Goal: Task Accomplishment & Management: Manage account settings

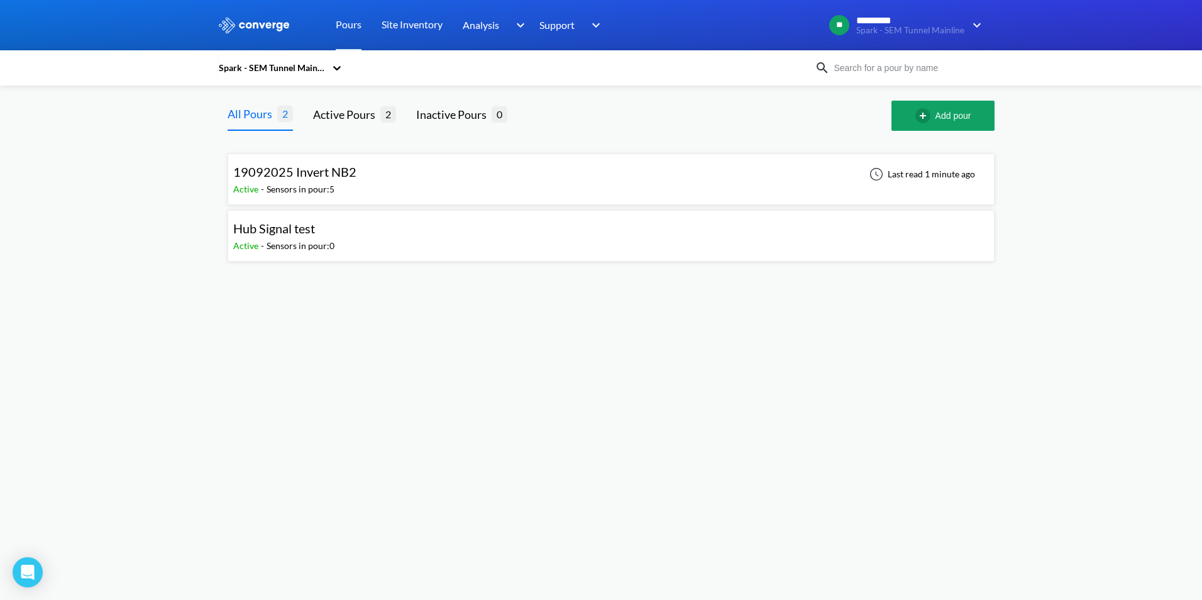
click at [315, 189] on div "Sensors in pour: 5" at bounding box center [300, 189] width 68 height 14
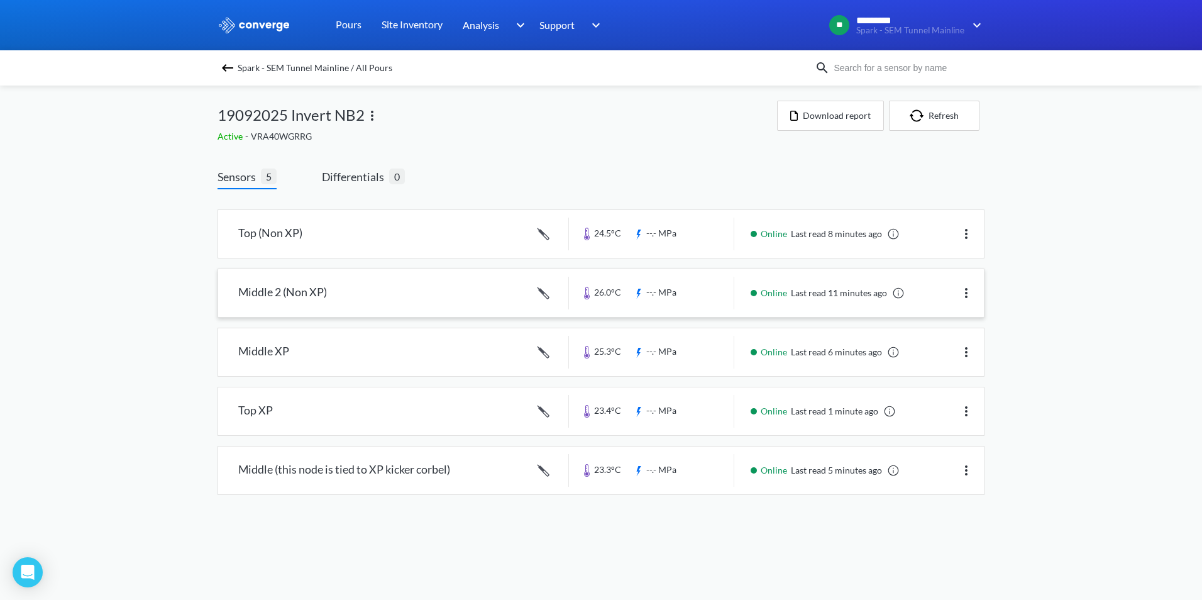
click at [277, 296] on link at bounding box center [601, 293] width 766 height 48
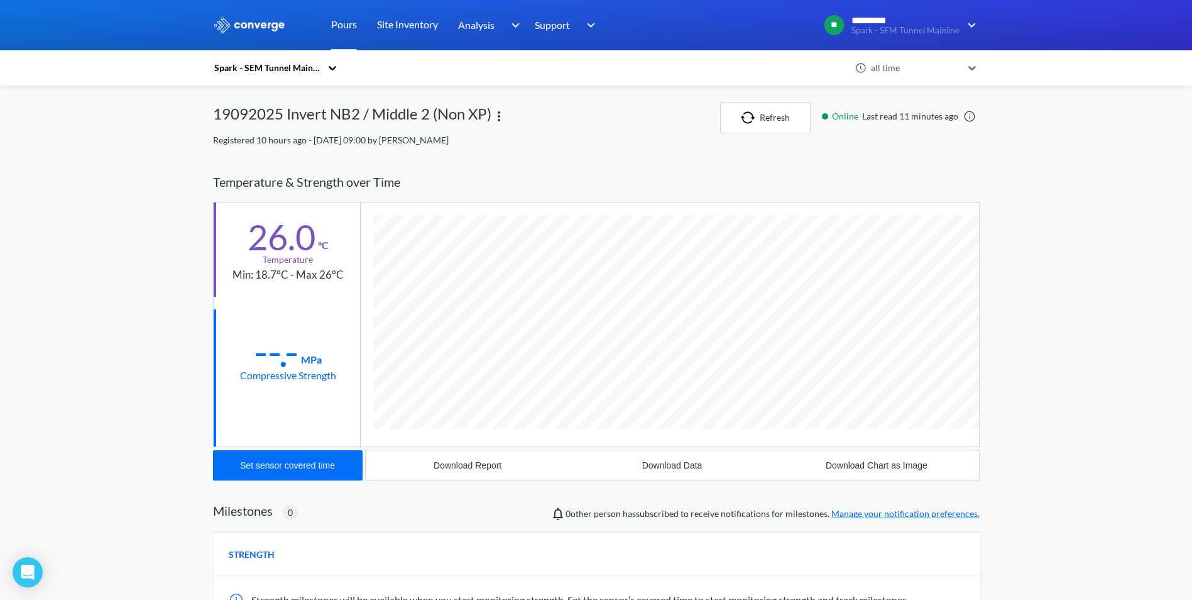
scroll to position [669, 767]
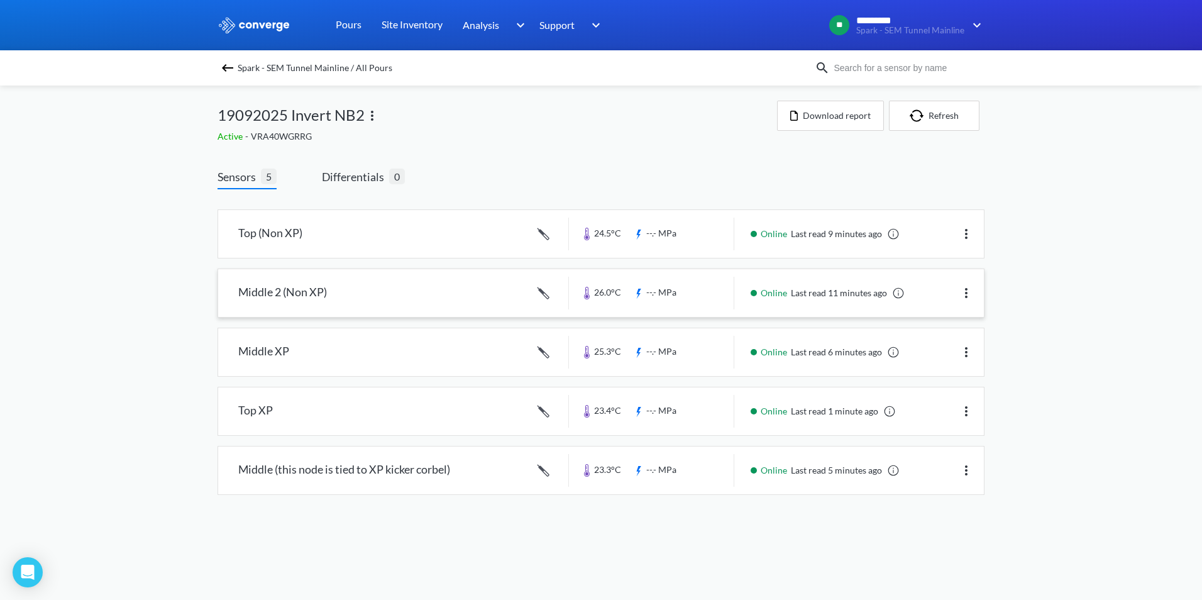
click at [315, 297] on link at bounding box center [601, 293] width 766 height 48
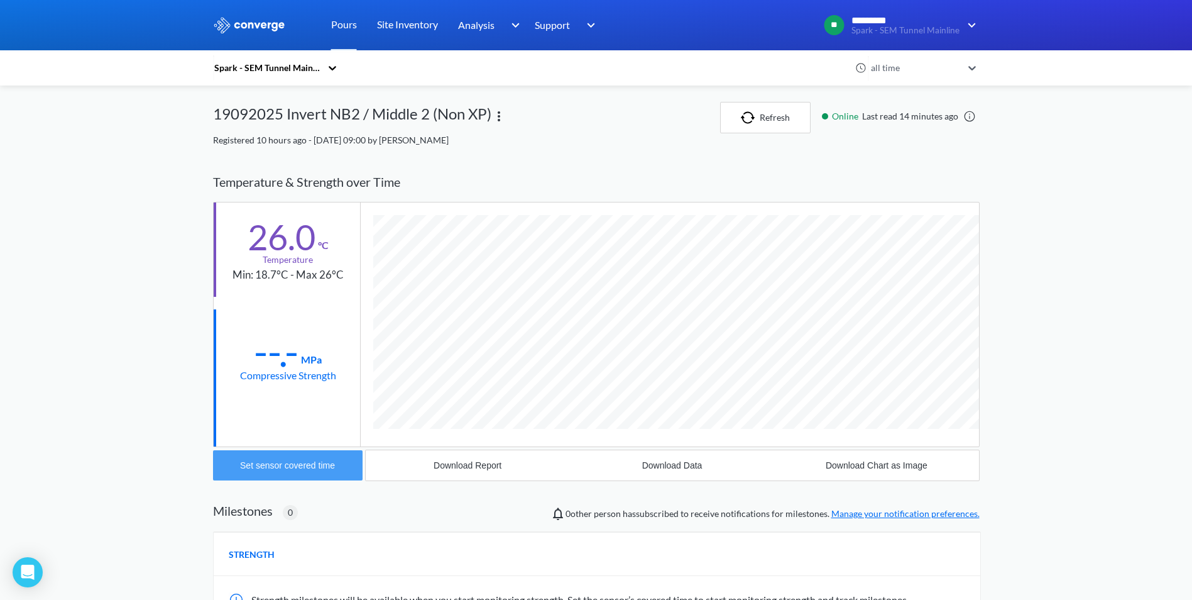
click at [314, 471] on button "Set sensor covered time" at bounding box center [288, 465] width 150 height 30
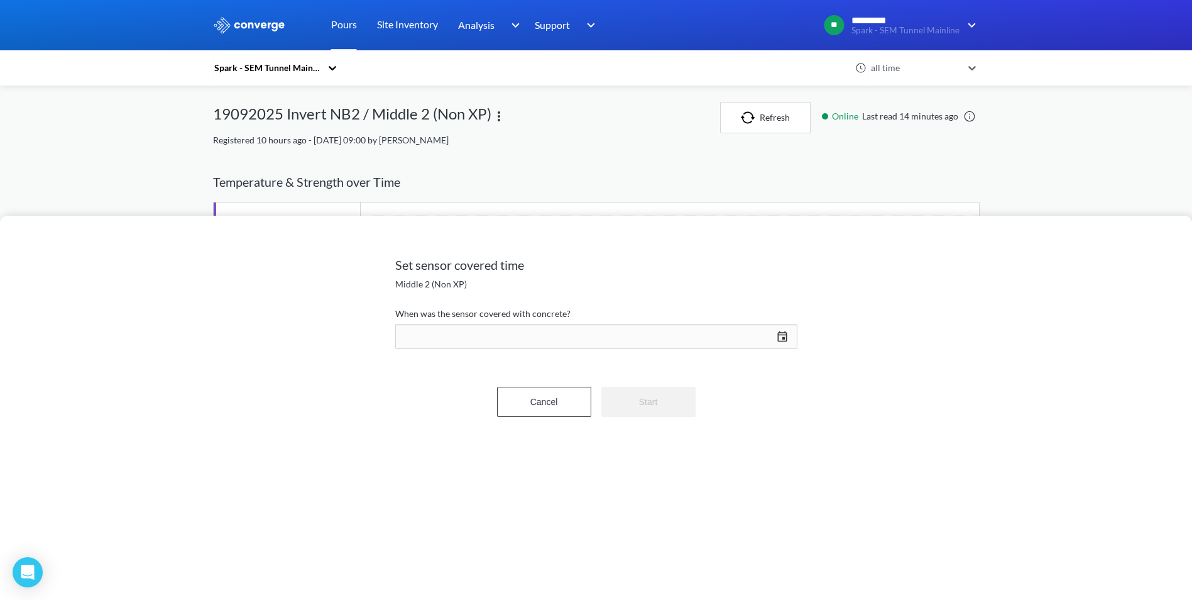
scroll to position [669, 767]
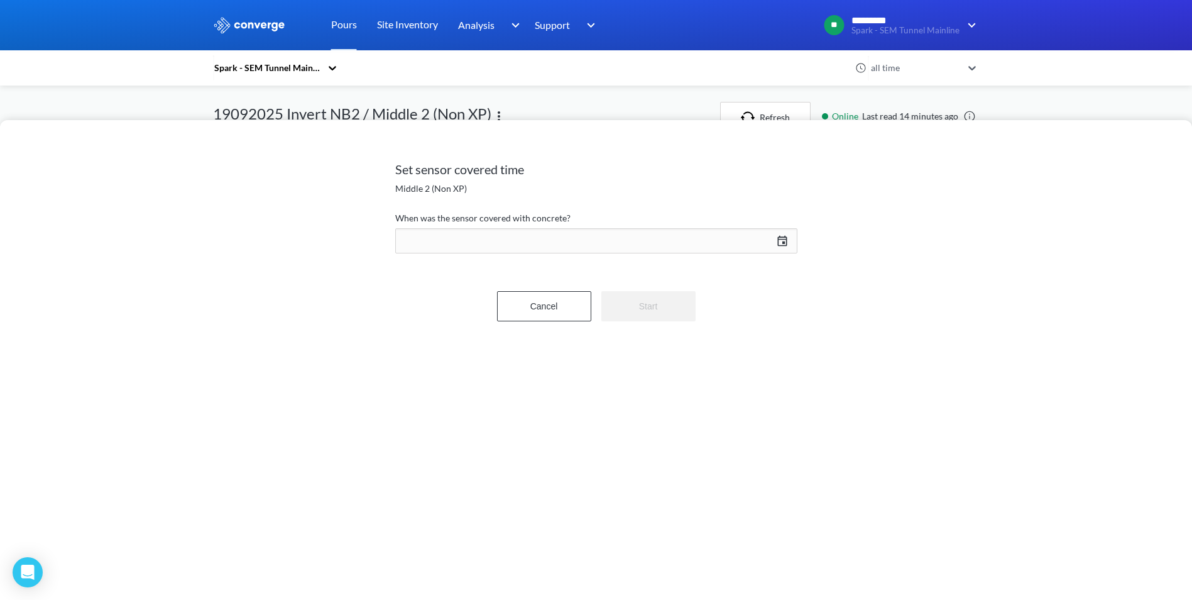
click at [784, 242] on div "[DATE] Press the down arrow key to interact with the calendar and select a date…" at bounding box center [596, 241] width 402 height 30
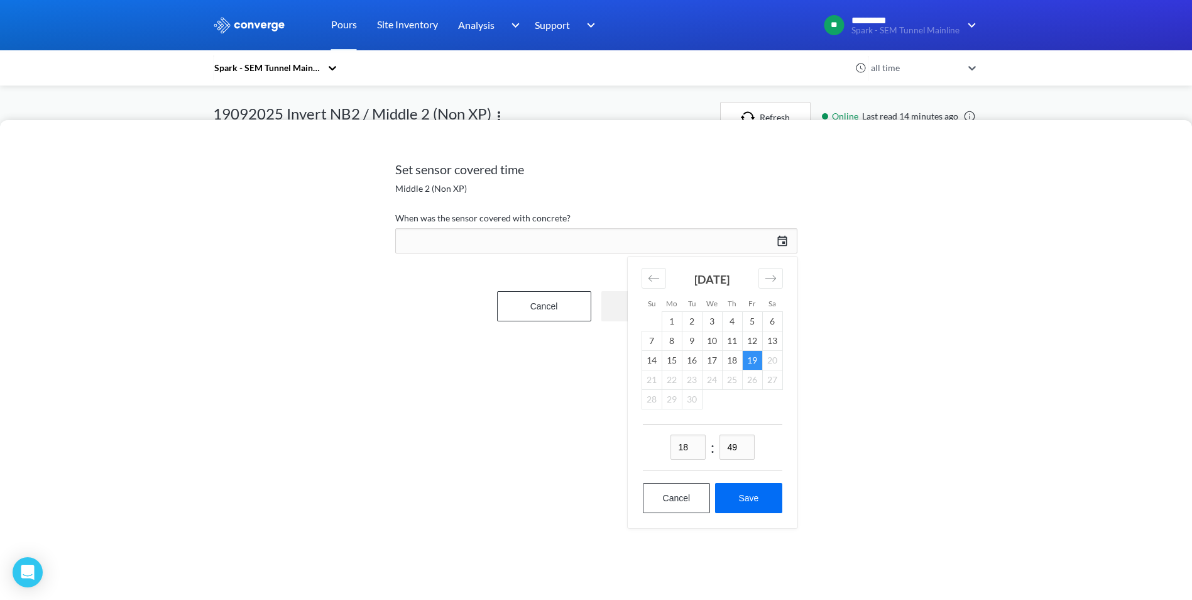
click at [754, 359] on td "19" at bounding box center [752, 359] width 20 height 19
click at [682, 447] on input "18" at bounding box center [688, 446] width 35 height 25
type input "16"
drag, startPoint x: 735, startPoint y: 449, endPoint x: 703, endPoint y: 449, distance: 32.7
click at [703, 449] on div "16 : 49" at bounding box center [713, 447] width 140 height 47
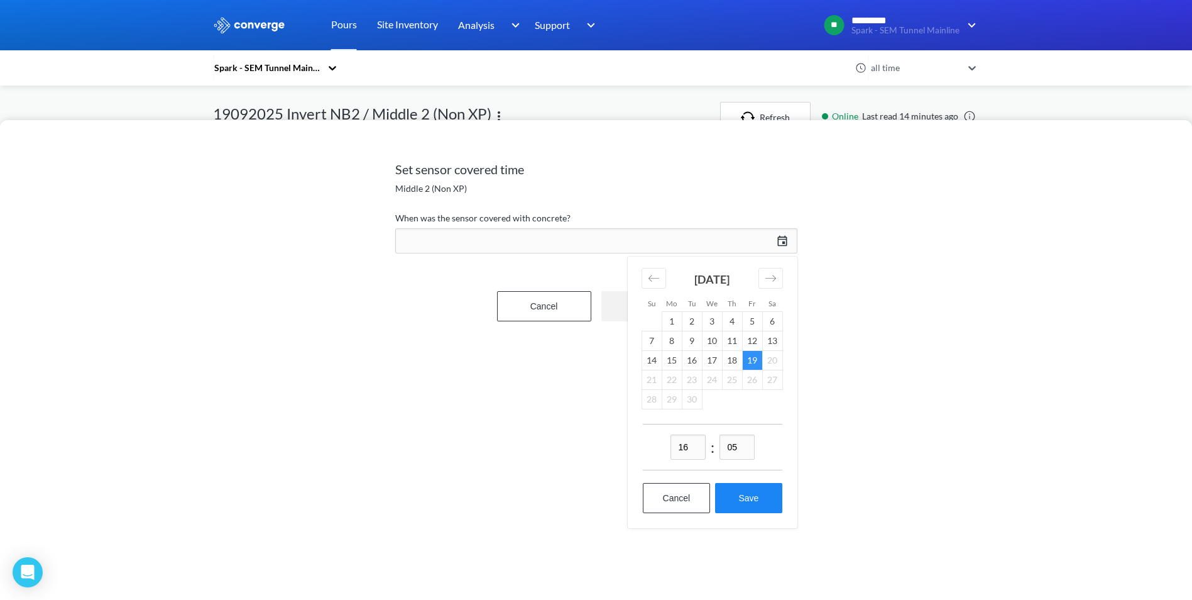
type input "05"
click at [733, 499] on button "Save" at bounding box center [748, 498] width 67 height 30
type input "16:05[DATE]"
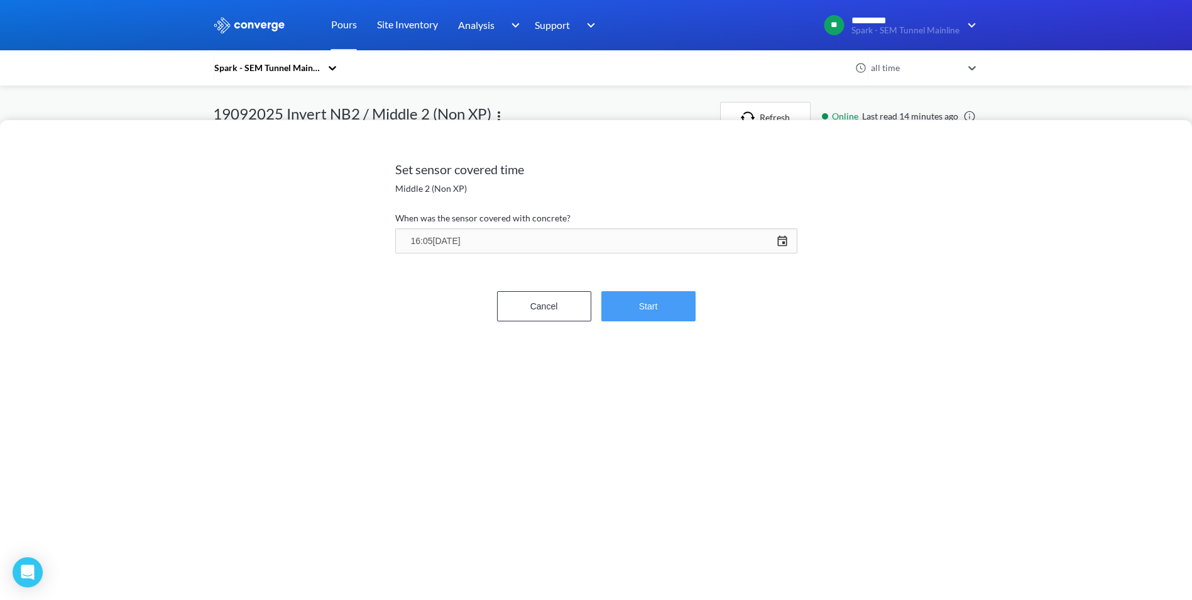
click at [674, 305] on button "Start" at bounding box center [649, 306] width 94 height 30
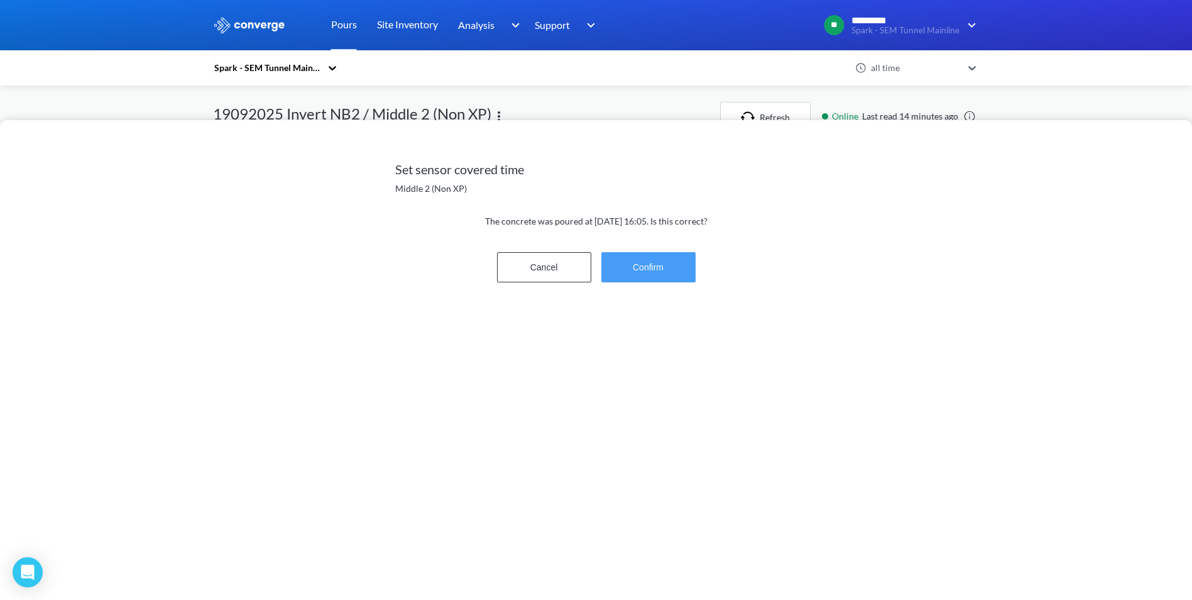
click at [655, 266] on button "Confirm" at bounding box center [649, 267] width 94 height 30
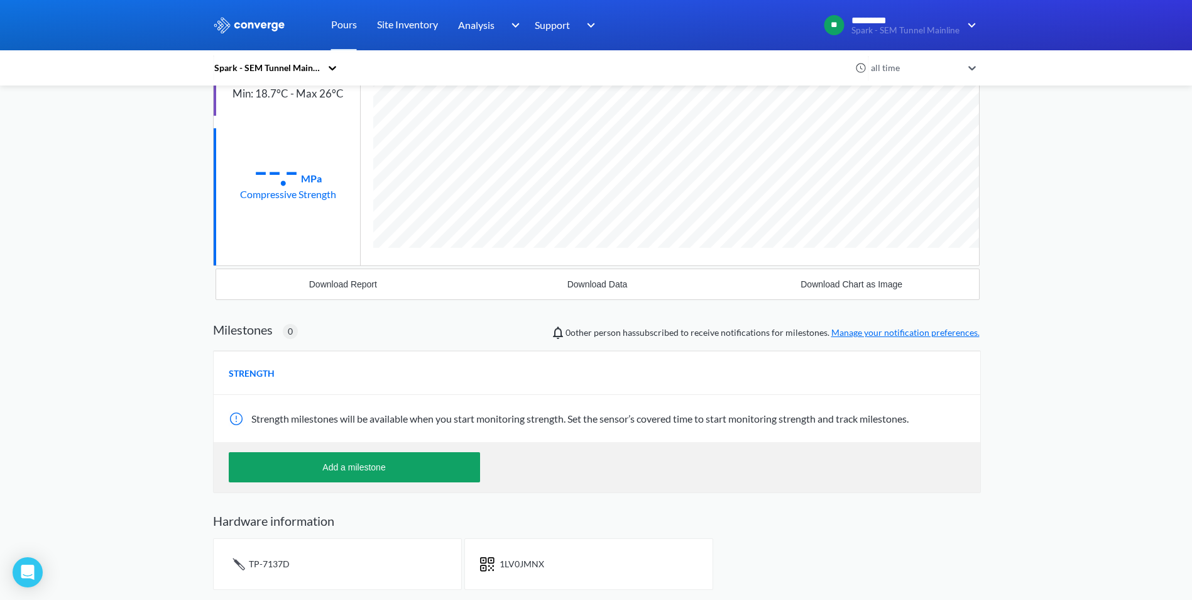
scroll to position [0, 0]
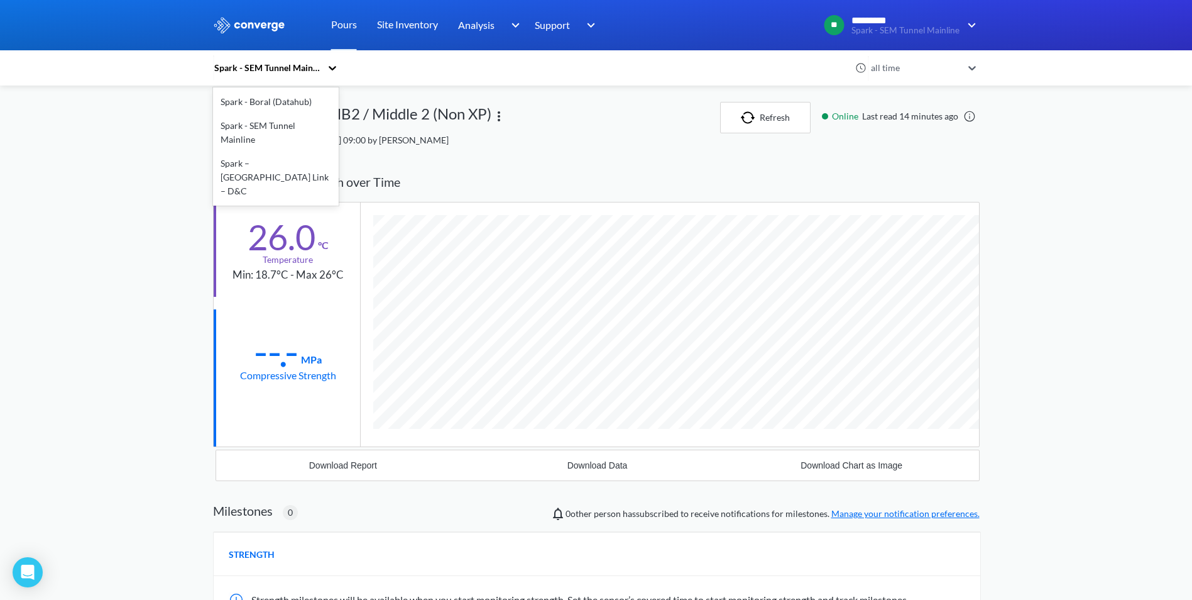
click at [297, 69] on div "Spark - SEM Tunnel Mainline" at bounding box center [267, 68] width 108 height 14
click at [267, 121] on div "Spark - SEM Tunnel Mainline" at bounding box center [276, 133] width 126 height 38
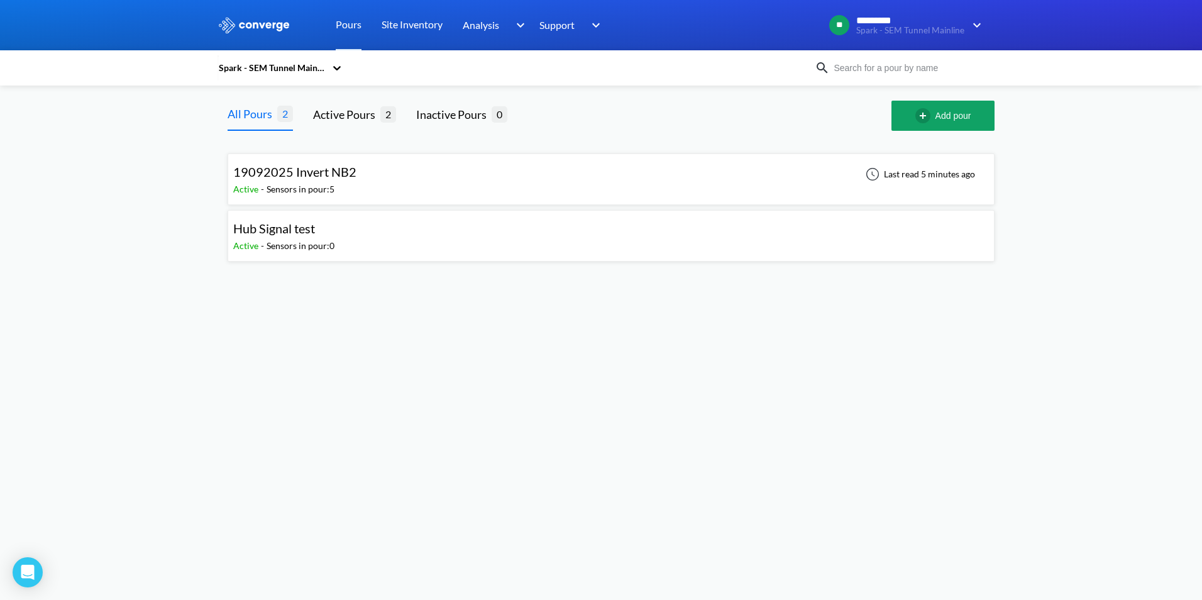
click at [297, 187] on div "Sensors in pour: 5" at bounding box center [300, 189] width 68 height 14
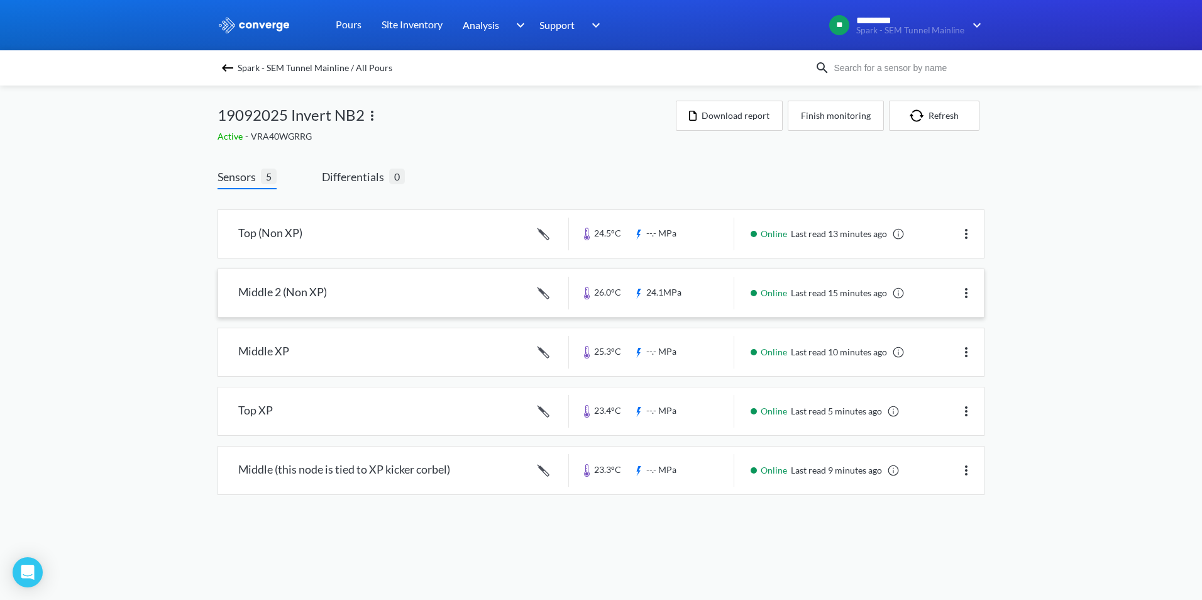
click at [393, 290] on link at bounding box center [601, 293] width 766 height 48
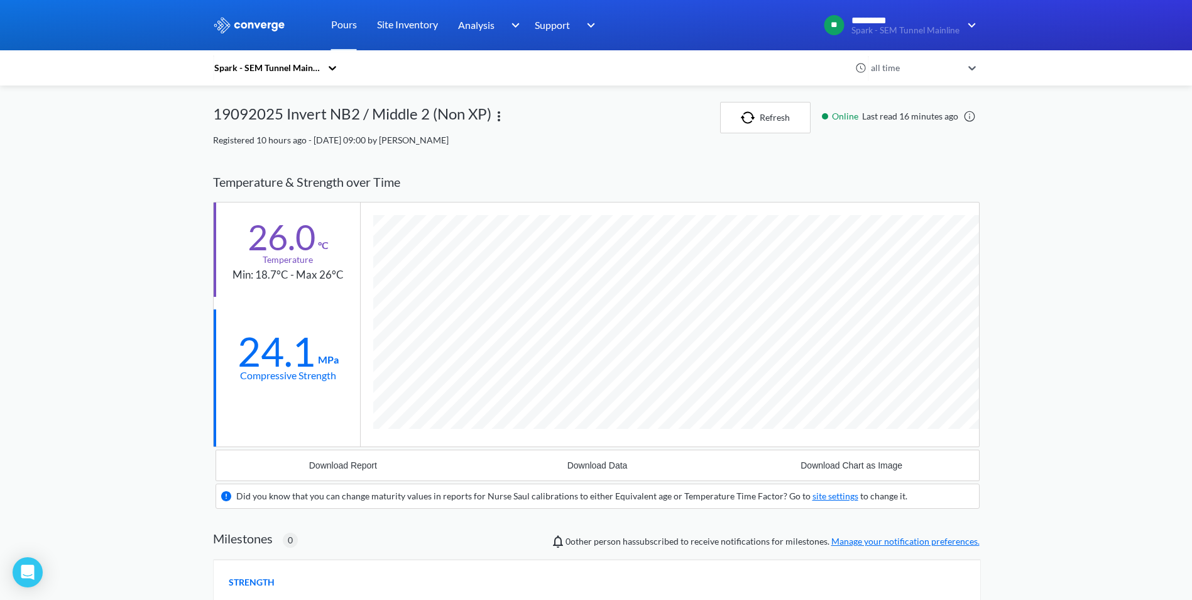
scroll to position [785, 767]
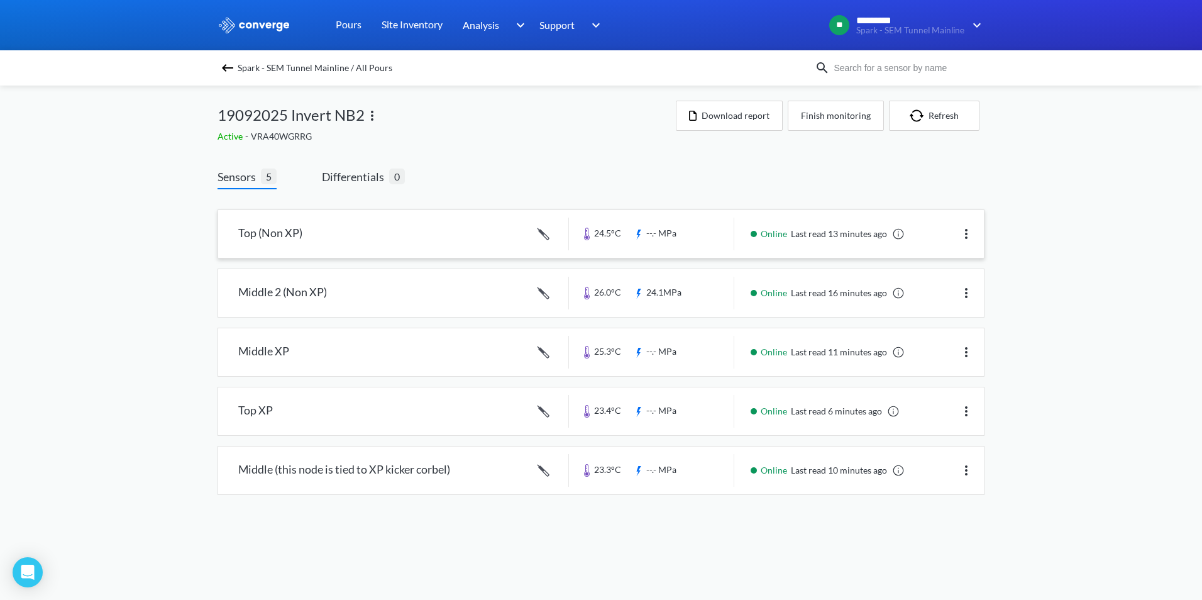
click at [410, 241] on link at bounding box center [601, 234] width 766 height 48
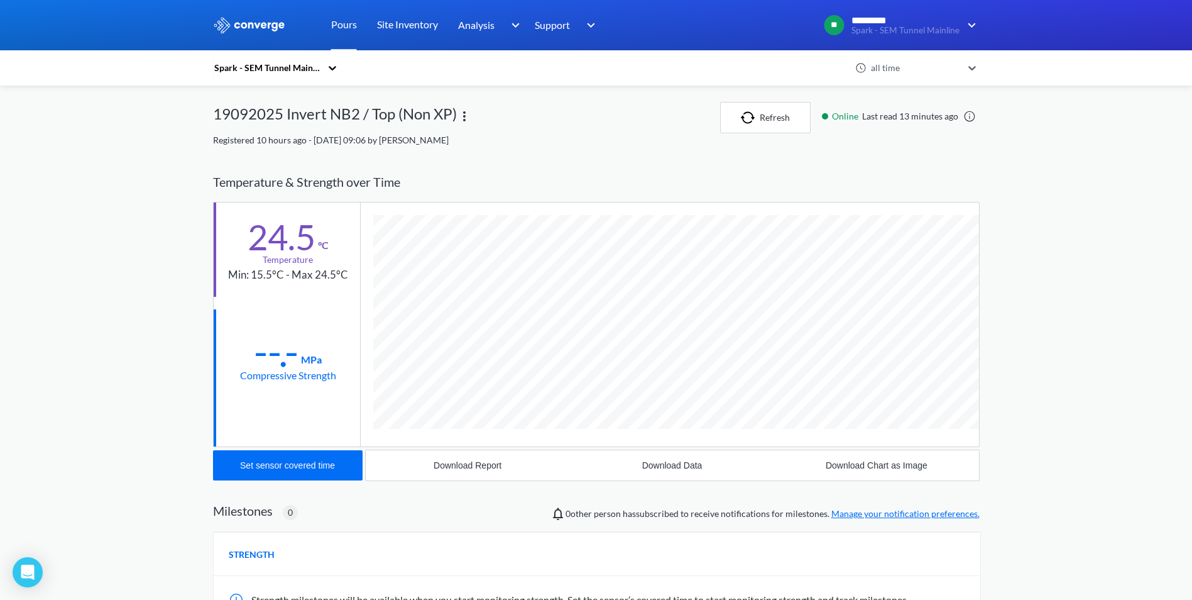
scroll to position [669, 767]
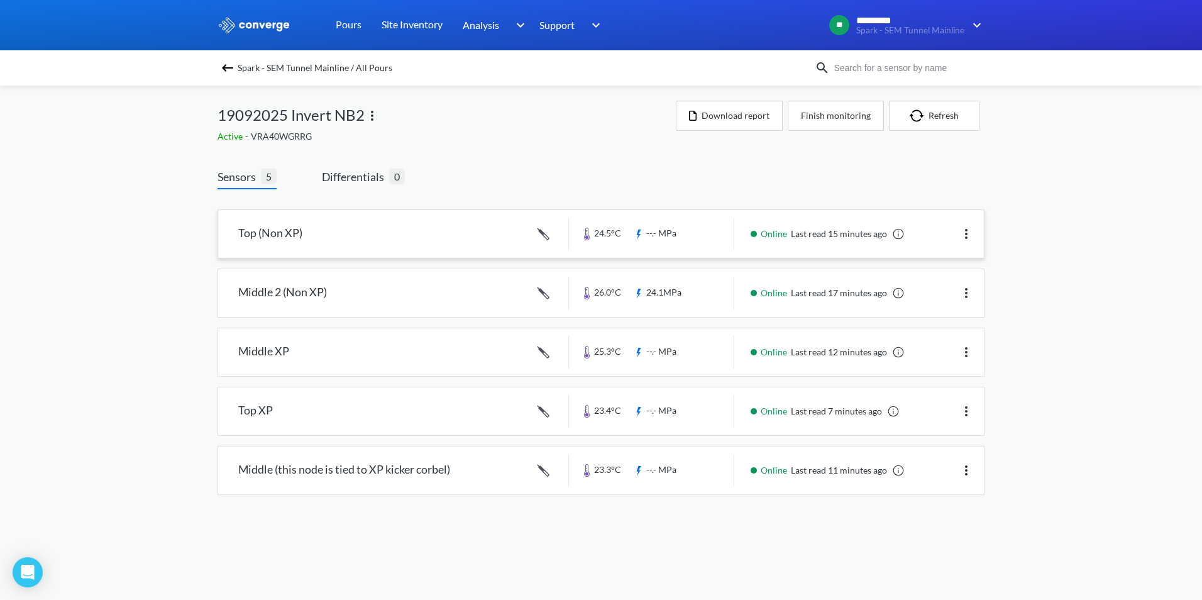
click at [346, 236] on link at bounding box center [601, 234] width 766 height 48
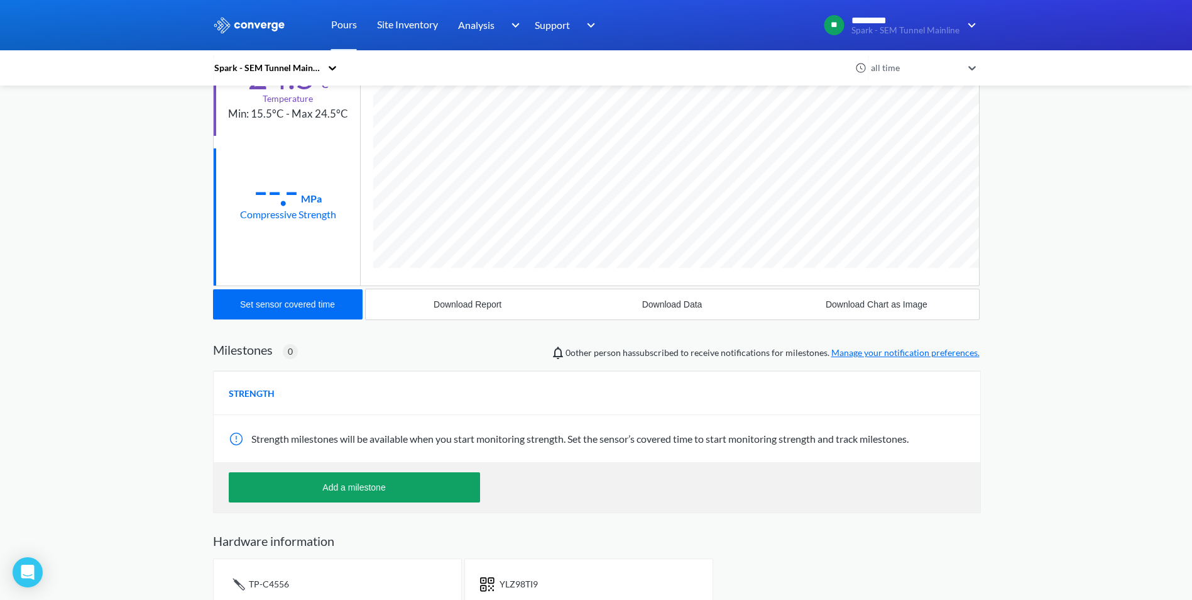
scroll to position [181, 0]
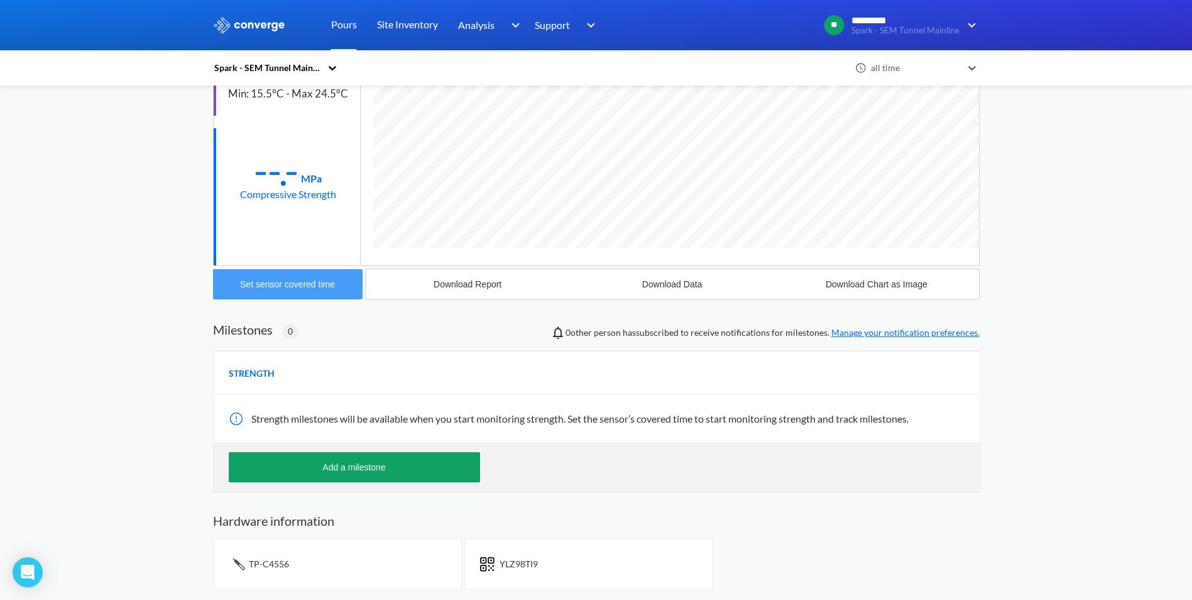
click at [309, 288] on div "Set sensor covered time" at bounding box center [287, 284] width 95 height 10
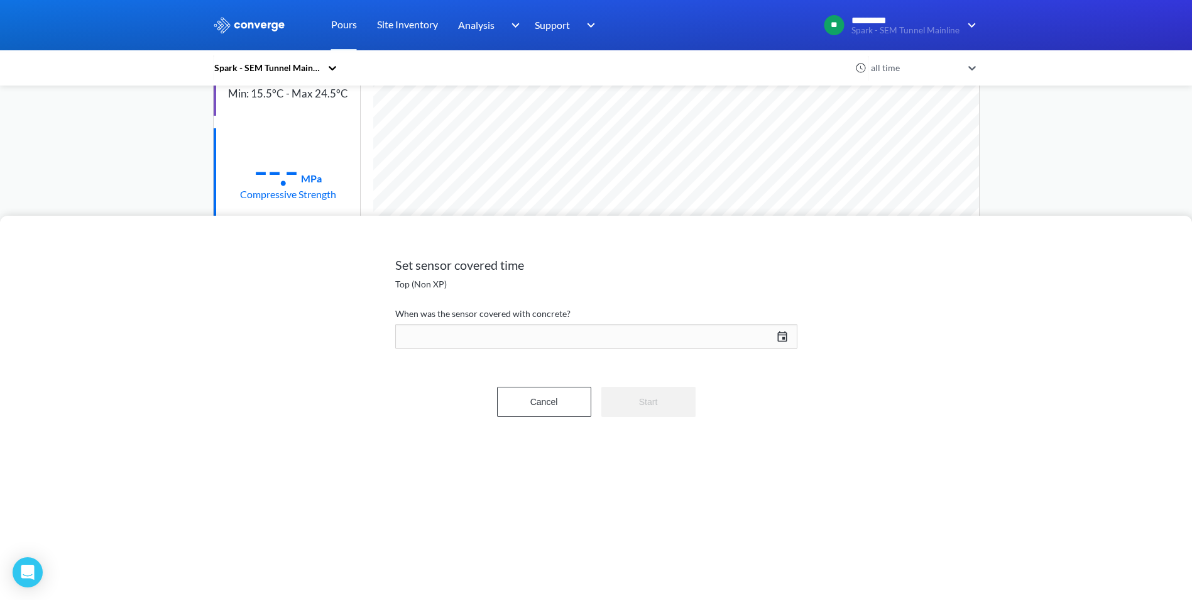
scroll to position [669, 767]
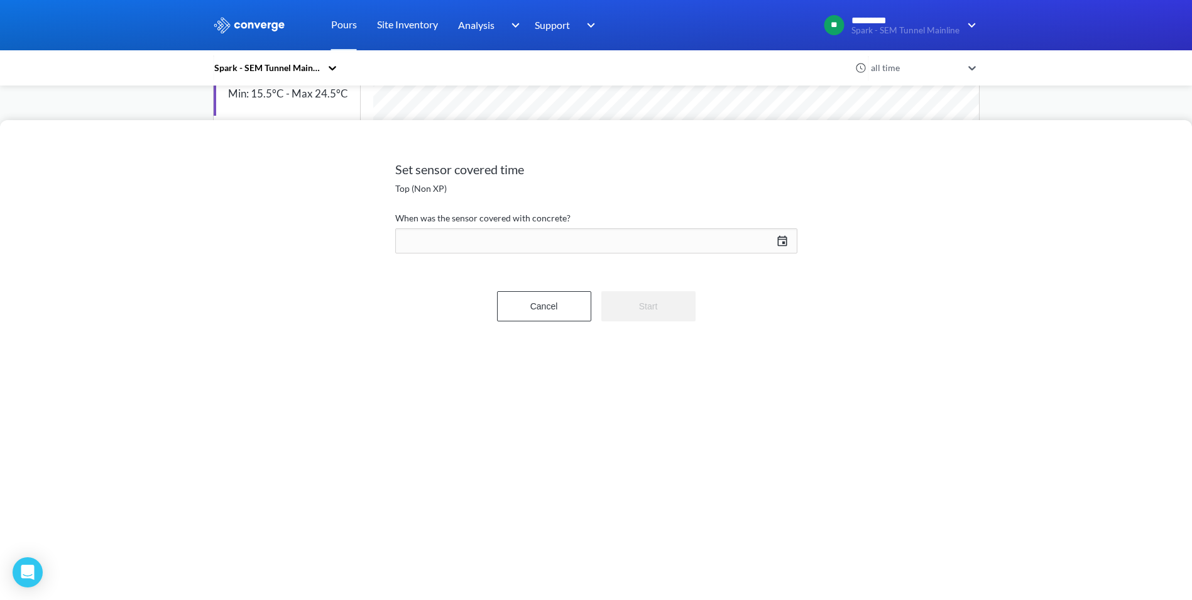
click at [806, 248] on div "Set sensor covered time Top (Non XP) When was the sensor covered with concrete?…" at bounding box center [596, 360] width 1192 height 480
click at [772, 239] on div "[DATE] Press the down arrow key to interact with the calendar and select a date…" at bounding box center [596, 241] width 402 height 30
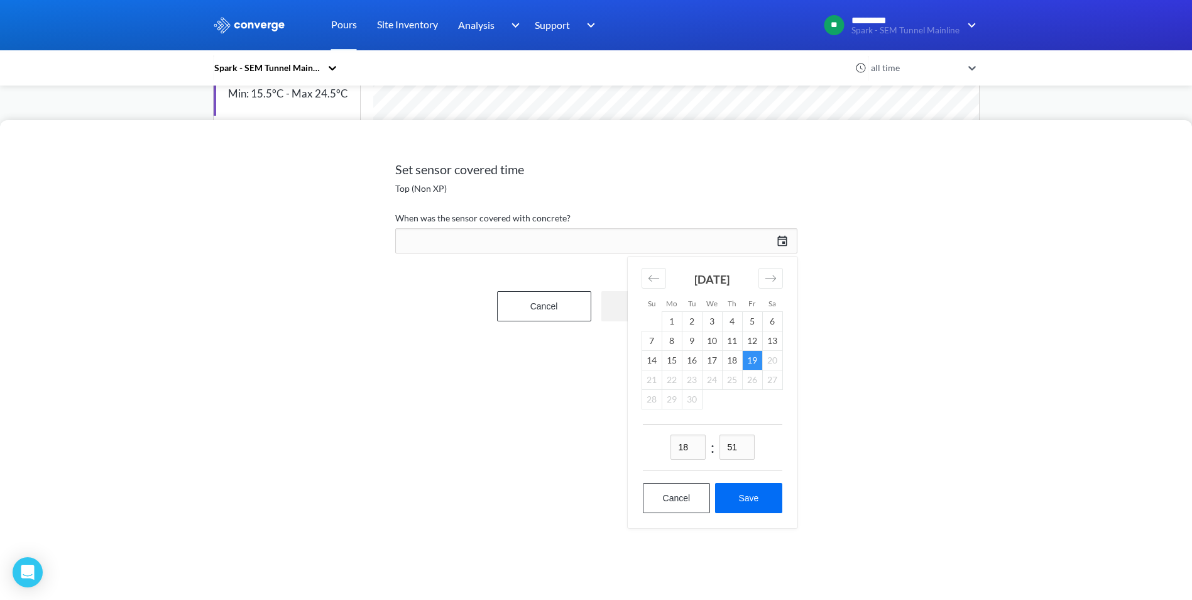
click at [752, 356] on td "19" at bounding box center [752, 359] width 20 height 19
drag, startPoint x: 696, startPoint y: 442, endPoint x: 666, endPoint y: 444, distance: 30.3
click at [666, 444] on div "18 : 51" at bounding box center [713, 447] width 140 height 47
type input "15"
drag, startPoint x: 741, startPoint y: 442, endPoint x: 693, endPoint y: 441, distance: 48.4
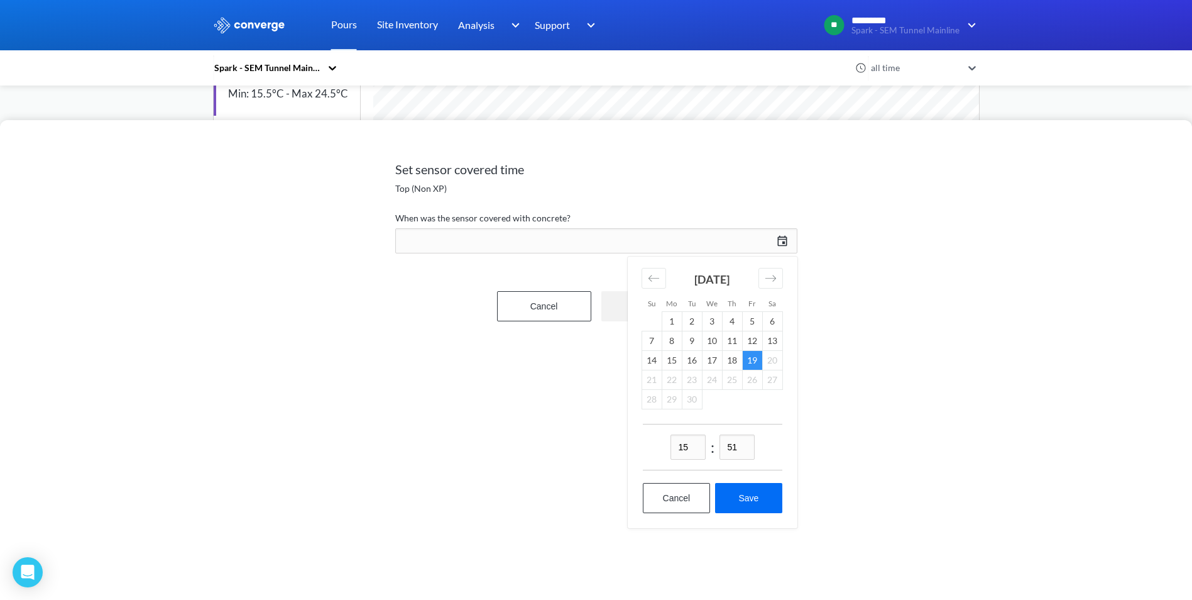
click at [704, 441] on div "15 : 51" at bounding box center [713, 447] width 140 height 47
type input "45"
drag, startPoint x: 694, startPoint y: 453, endPoint x: 671, endPoint y: 446, distance: 24.3
click at [671, 446] on input "15" at bounding box center [688, 446] width 35 height 25
type input "16"
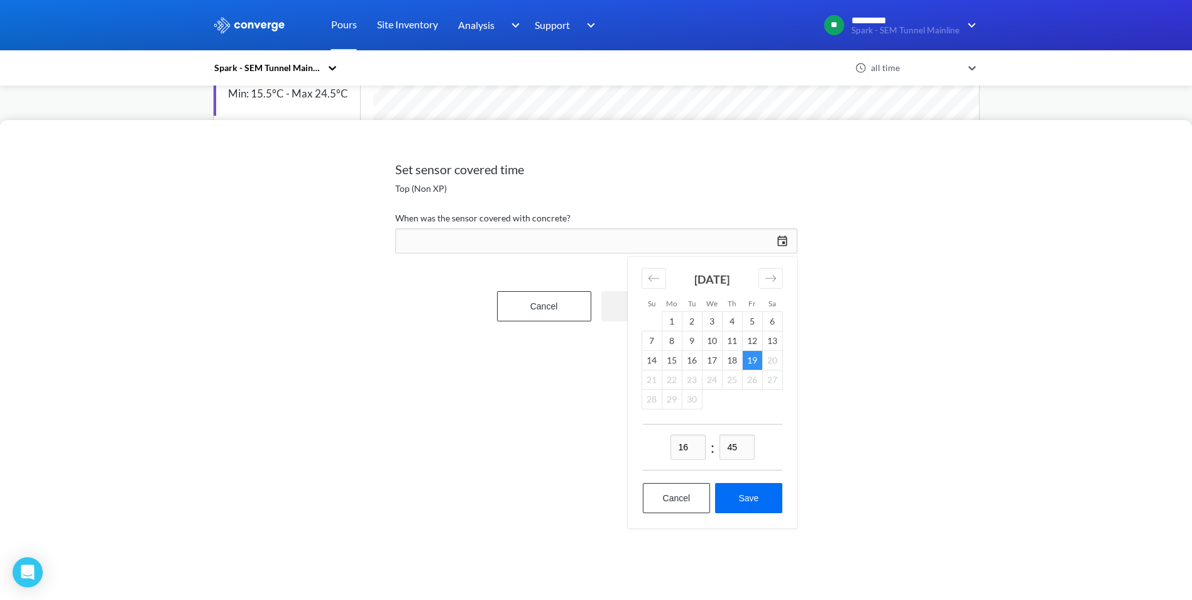
drag, startPoint x: 737, startPoint y: 445, endPoint x: 722, endPoint y: 444, distance: 15.1
click at [722, 444] on input "45" at bounding box center [737, 446] width 35 height 25
click at [750, 495] on button "Save" at bounding box center [748, 498] width 67 height 30
type input "16:45[DATE]"
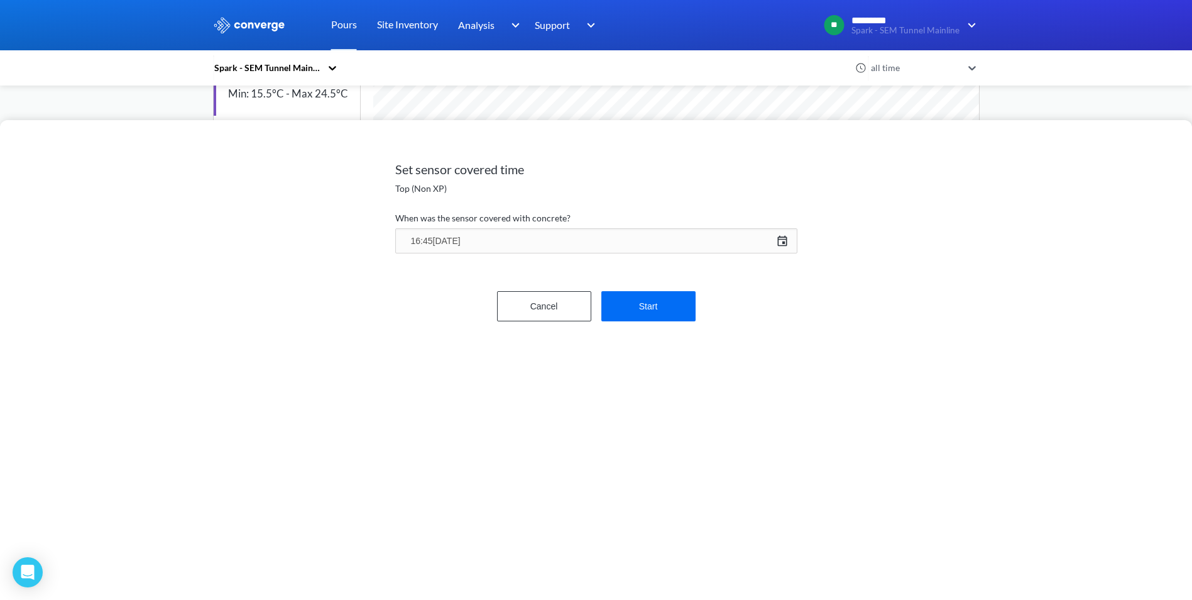
click at [780, 241] on div "16:45[DATE] [DATE] Press the down arrow key to interact with the calendar and s…" at bounding box center [596, 241] width 402 height 30
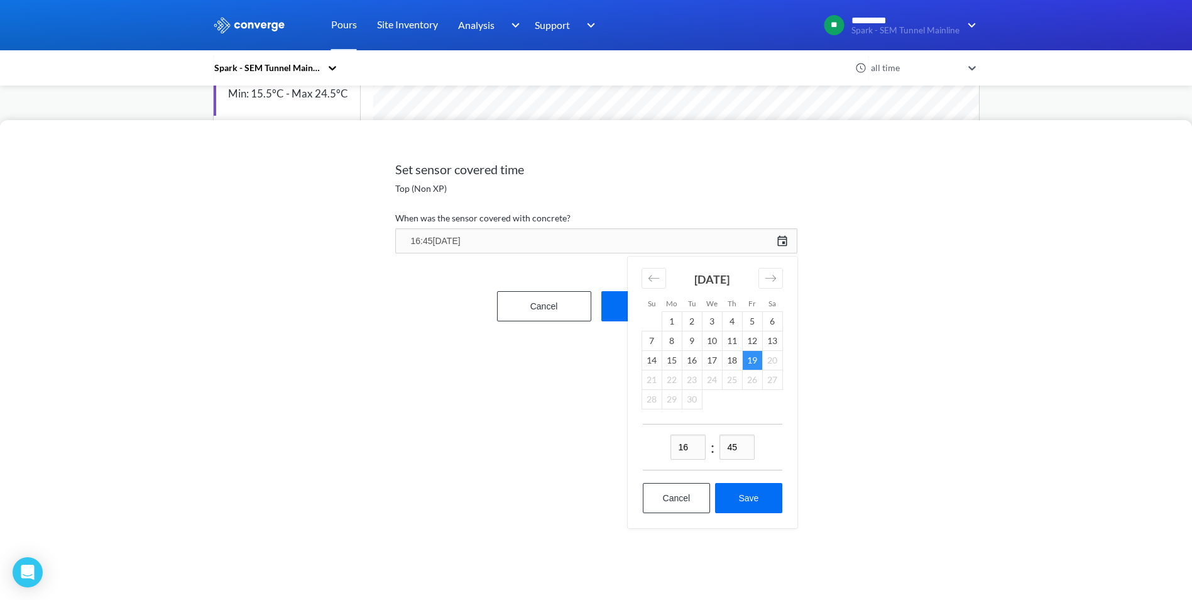
click at [733, 445] on input "45" at bounding box center [737, 446] width 35 height 25
drag, startPoint x: 740, startPoint y: 445, endPoint x: 685, endPoint y: 434, distance: 55.7
click at [686, 434] on div "16 : 45" at bounding box center [713, 447] width 140 height 47
type input "50"
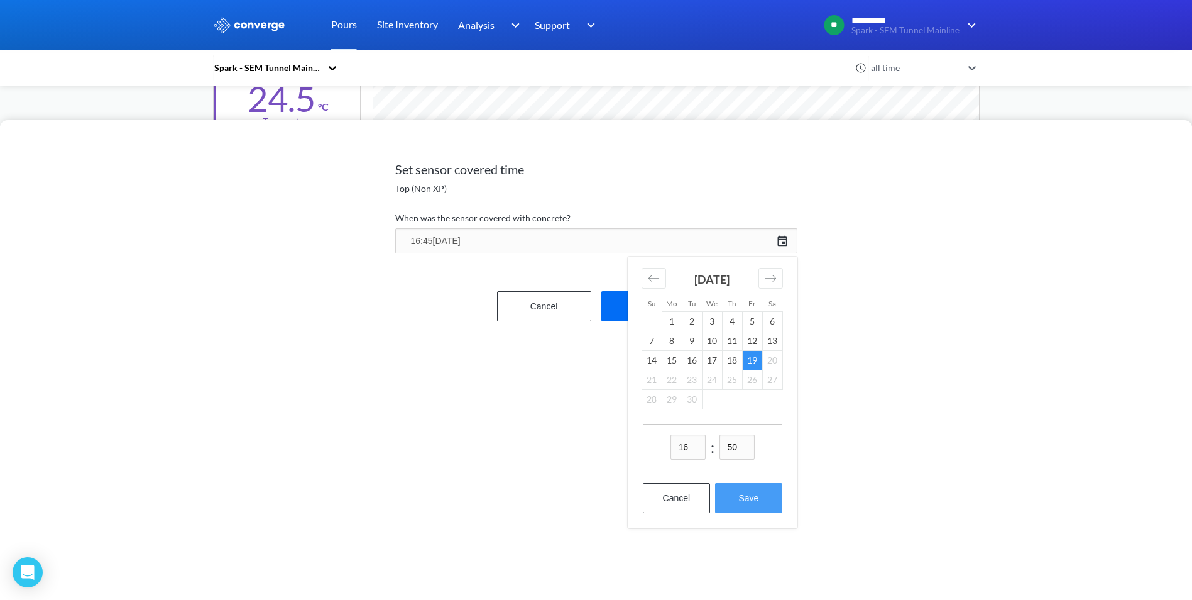
click at [747, 497] on button "Save" at bounding box center [748, 498] width 67 height 30
type input "16:50[DATE]"
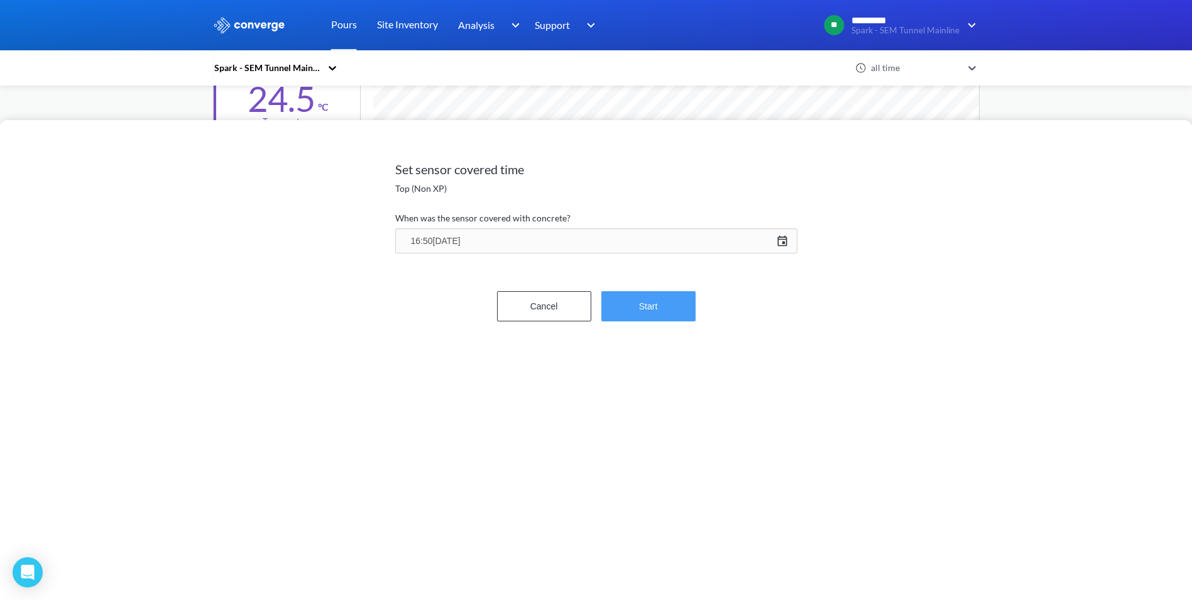
click at [641, 316] on button "Start" at bounding box center [649, 306] width 94 height 30
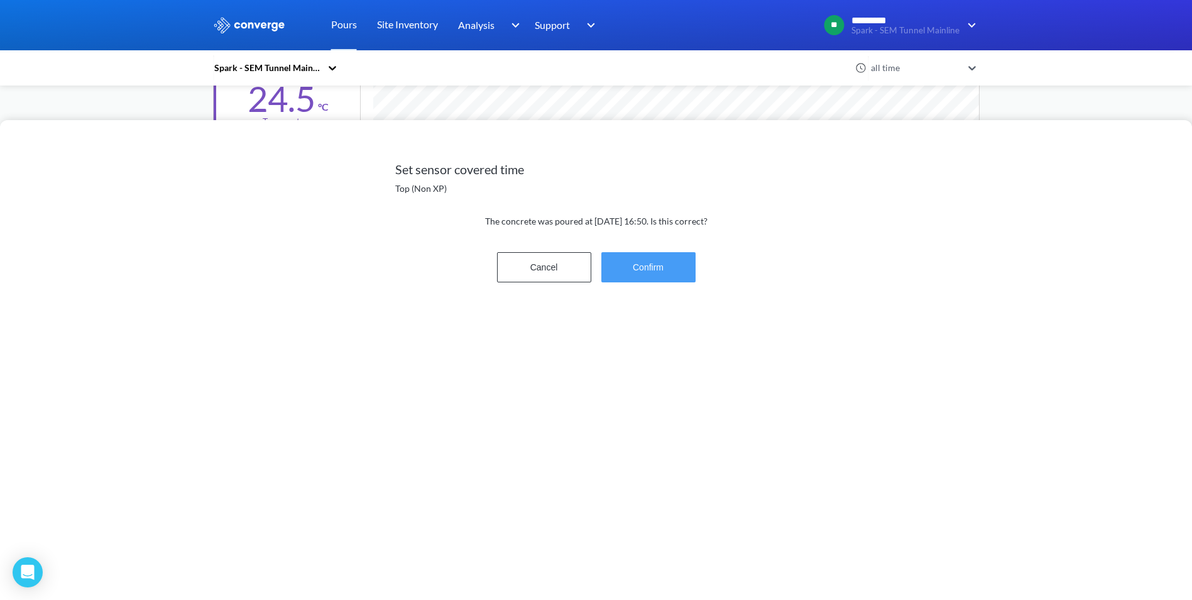
click at [656, 263] on button "Confirm" at bounding box center [649, 267] width 94 height 30
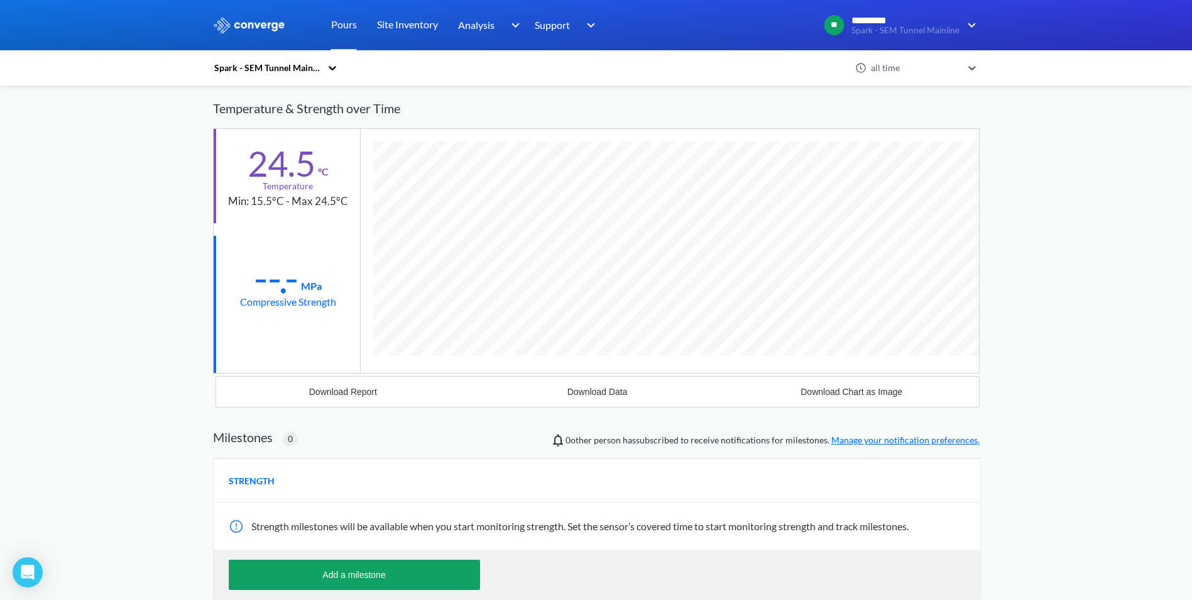
scroll to position [0, 0]
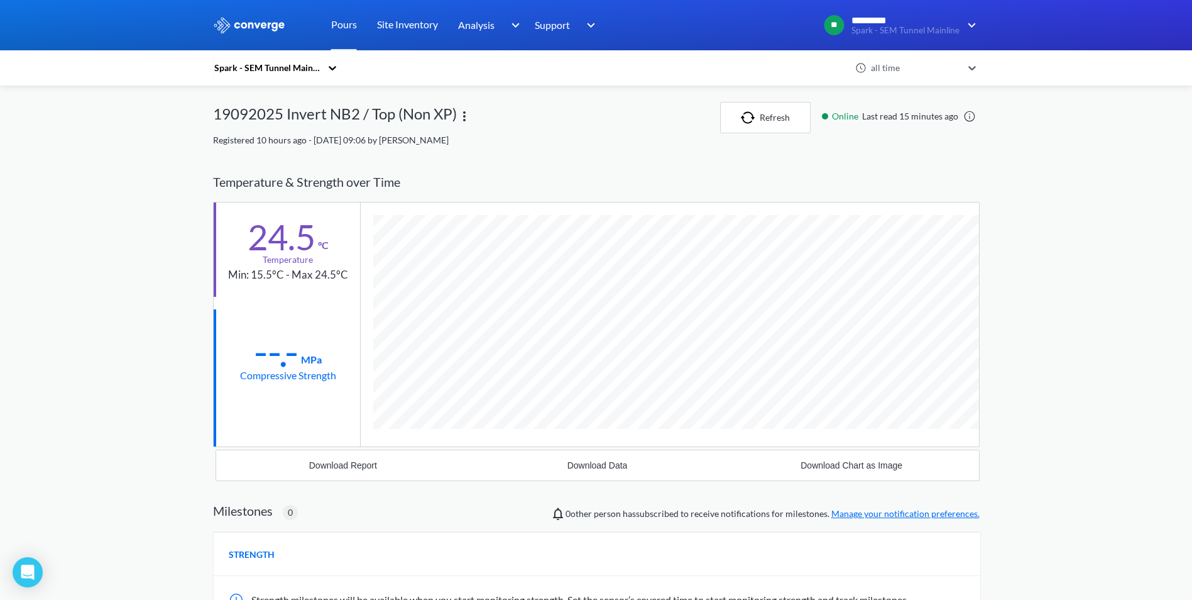
click at [290, 71] on div "Spark - SEM Tunnel Mainline" at bounding box center [267, 68] width 108 height 14
click at [268, 154] on div "Spark – [GEOGRAPHIC_DATA] Link – D&C" at bounding box center [276, 177] width 126 height 52
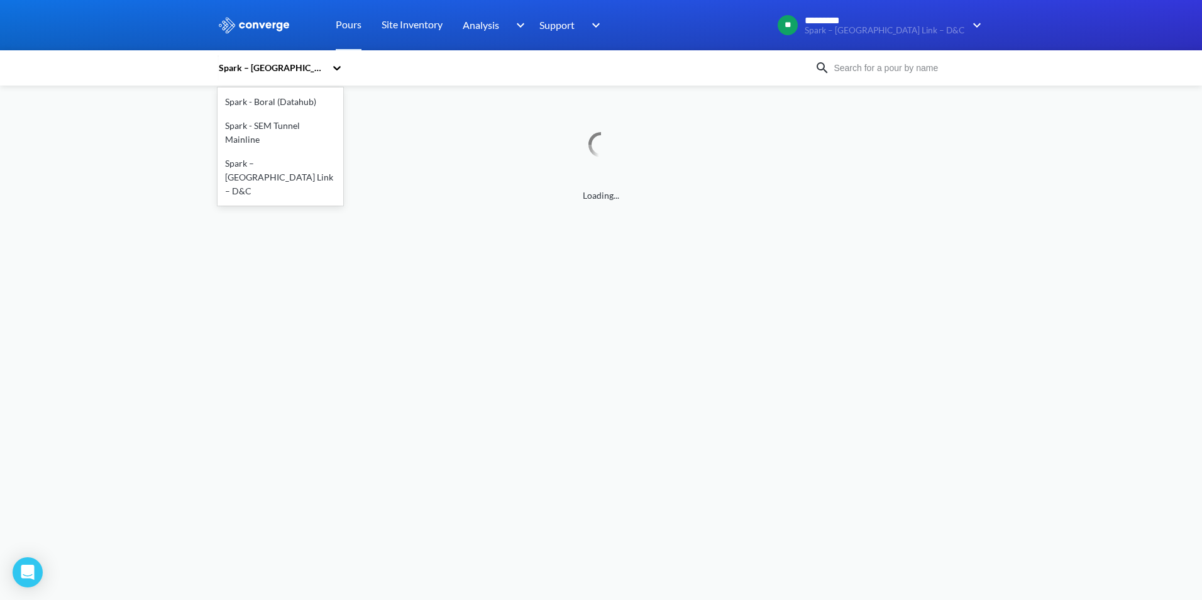
click at [250, 63] on div "Spark – [GEOGRAPHIC_DATA] Link – D&C" at bounding box center [271, 68] width 108 height 14
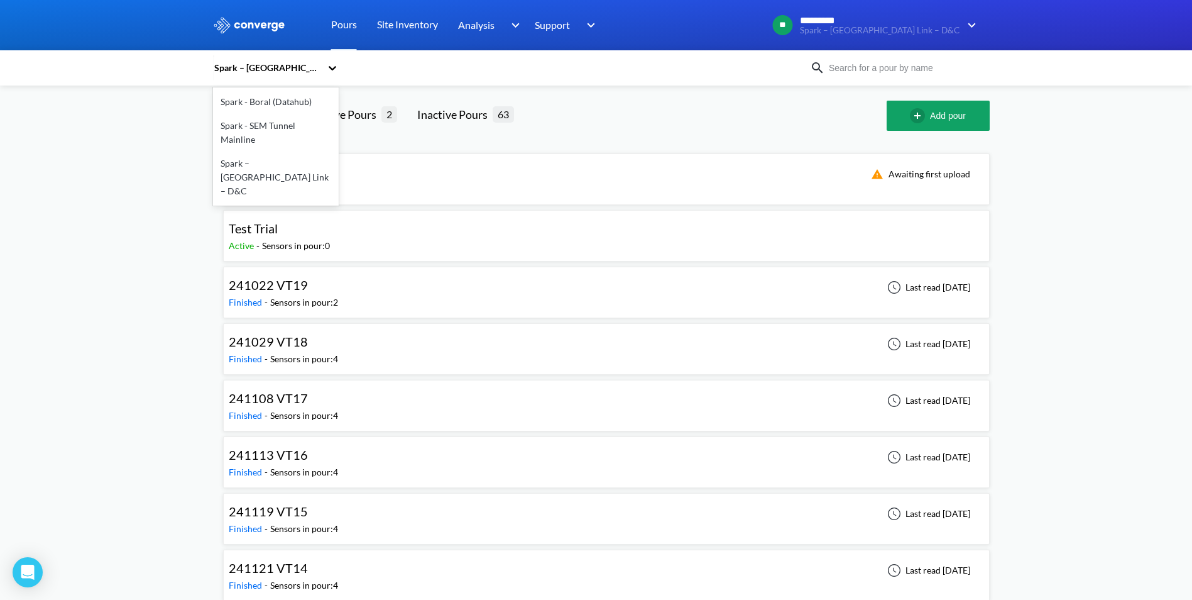
click at [264, 128] on div "Spark - SEM Tunnel Mainline" at bounding box center [276, 133] width 126 height 38
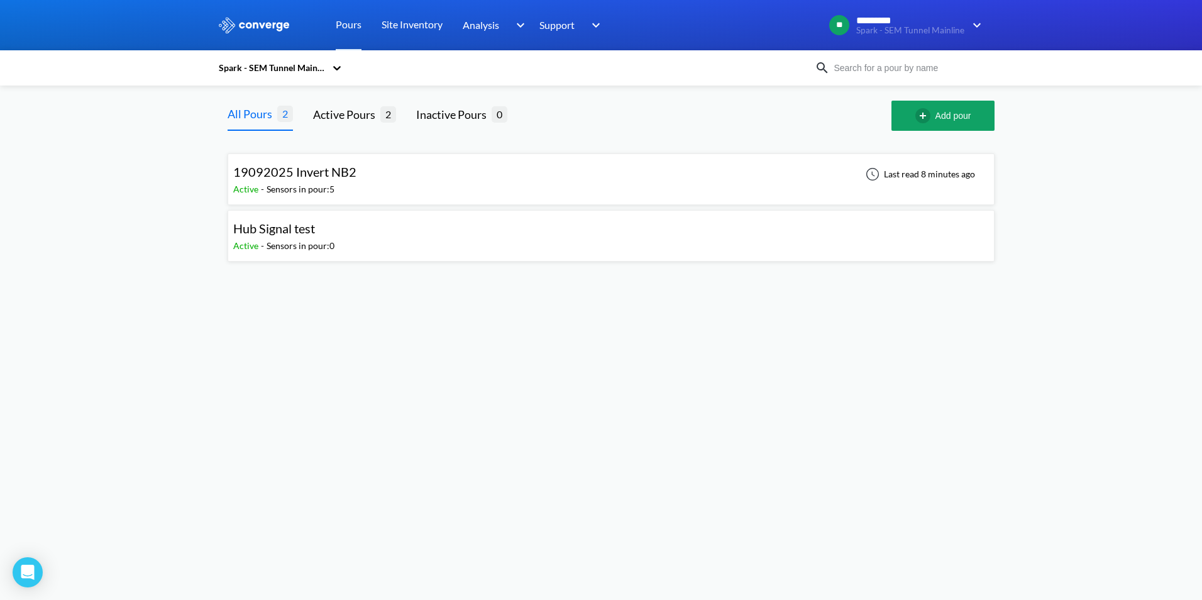
click at [363, 183] on div "19092025 Invert NB2 Active - Sensors in pour: 5 Last read 8 minutes ago" at bounding box center [610, 179] width 755 height 40
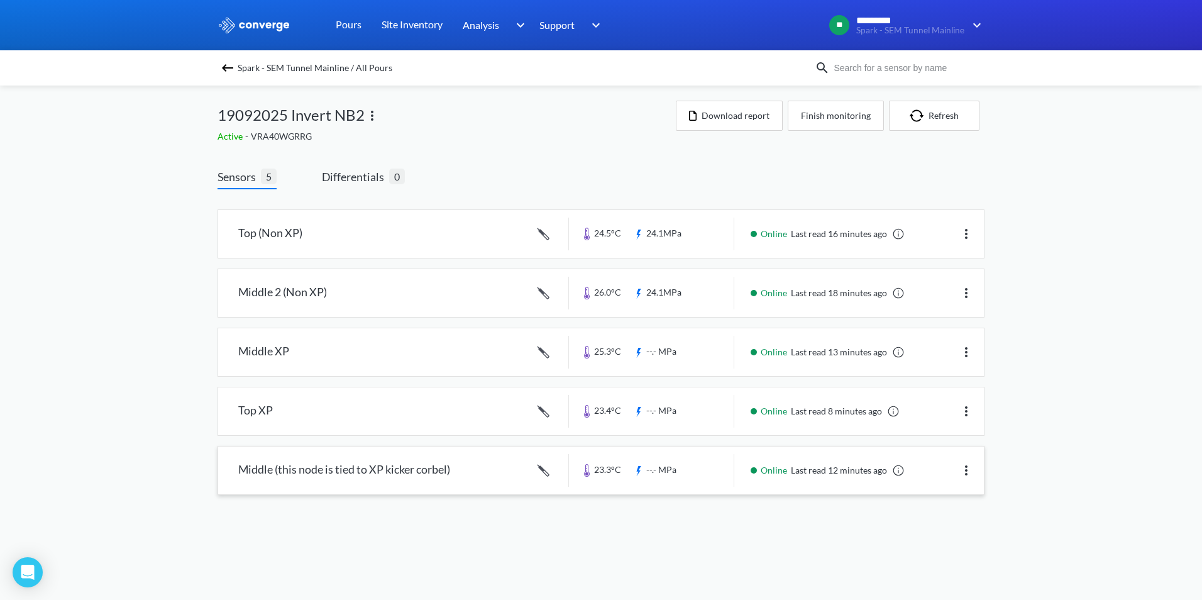
click at [365, 471] on link at bounding box center [601, 470] width 766 height 48
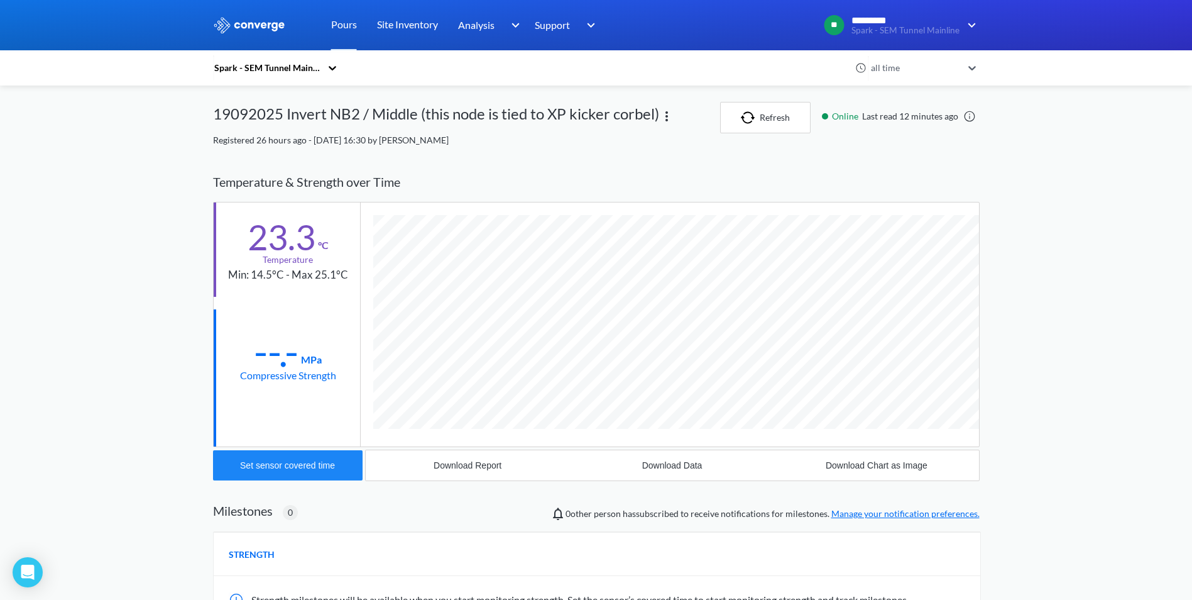
scroll to position [181, 0]
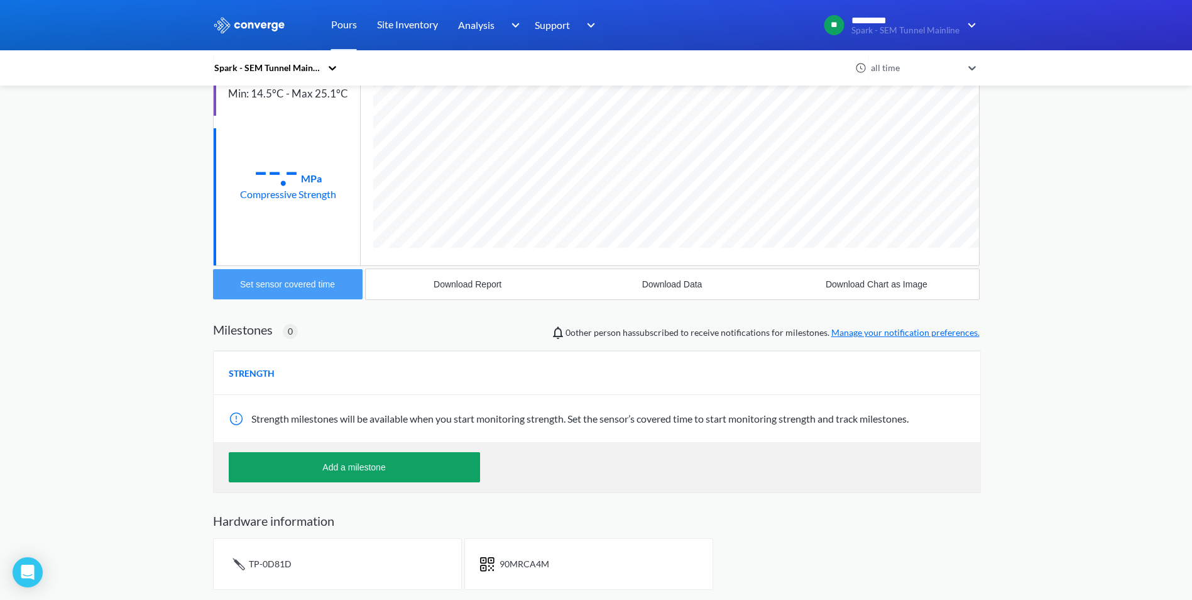
click at [272, 284] on div "Set sensor covered time" at bounding box center [287, 284] width 95 height 10
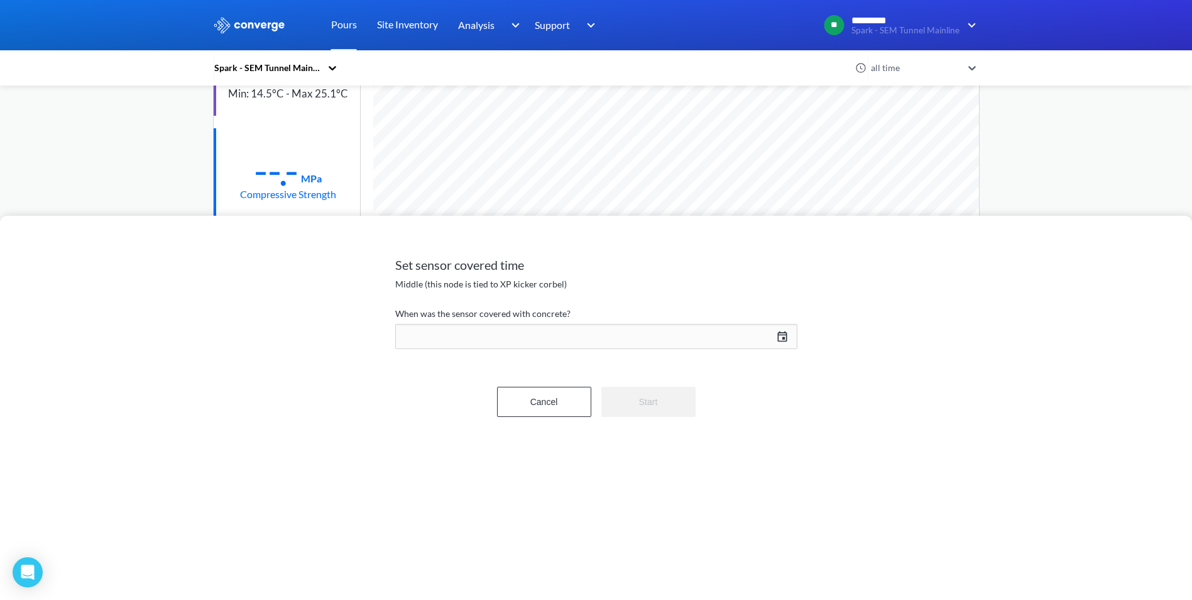
scroll to position [669, 767]
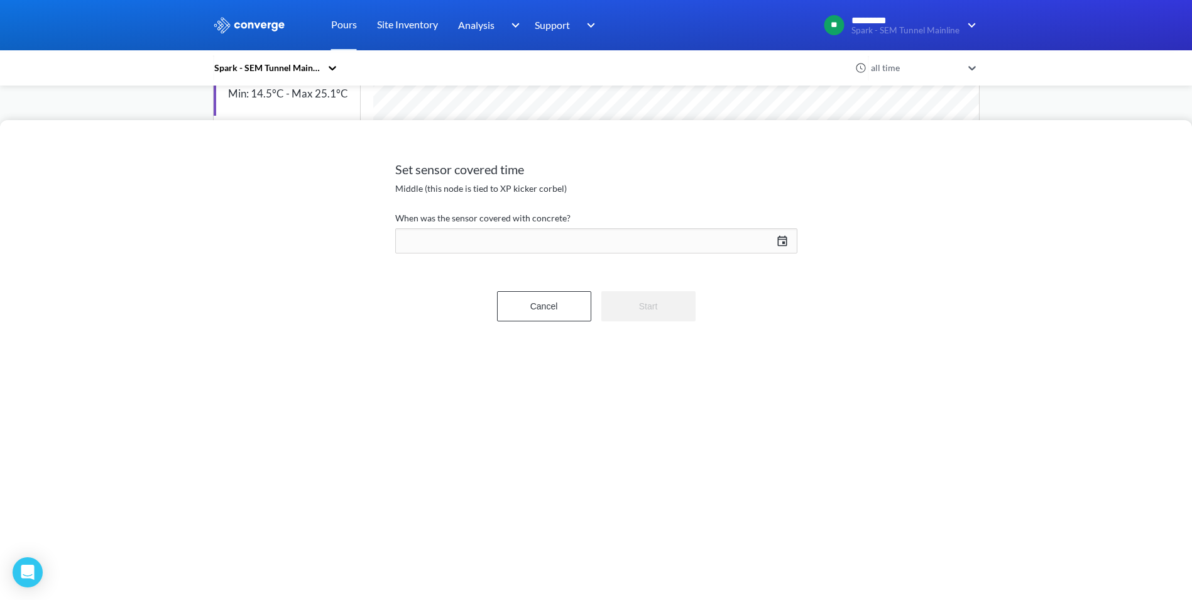
click at [775, 238] on div "[DATE] Press the down arrow key to interact with the calendar and select a date…" at bounding box center [596, 241] width 402 height 30
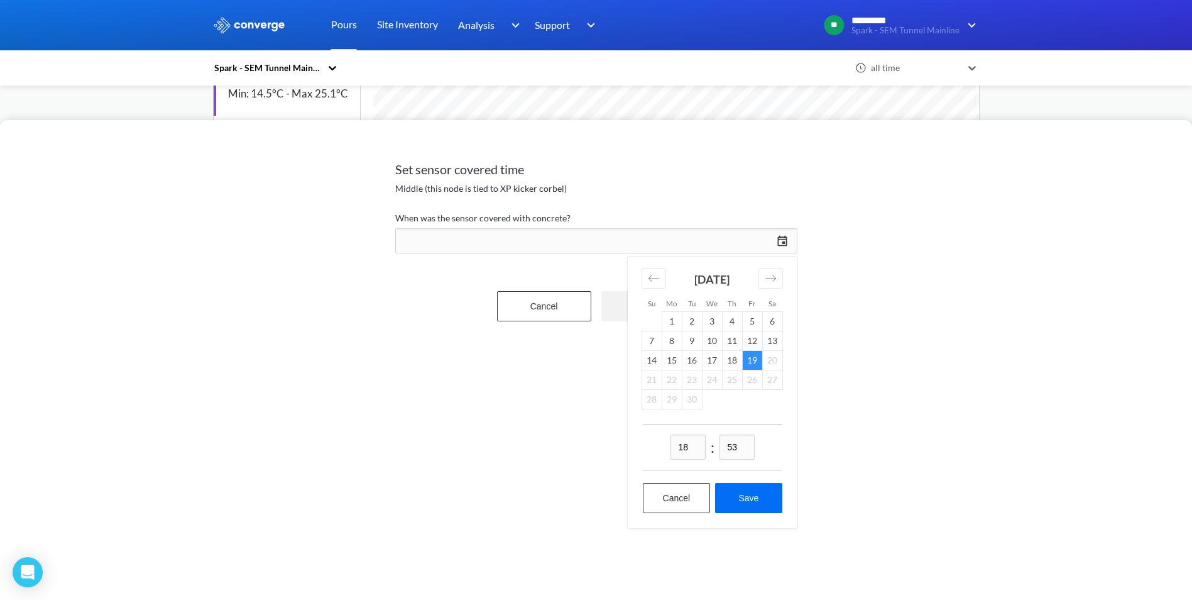
click at [752, 361] on td "19" at bounding box center [752, 359] width 20 height 19
click at [693, 457] on input "18" at bounding box center [688, 446] width 35 height 25
drag, startPoint x: 597, startPoint y: 425, endPoint x: 566, endPoint y: 396, distance: 42.7
click at [506, 417] on div "Set sensor covered time Middle (this node is tied to XP kicker corbel) When was…" at bounding box center [596, 360] width 1192 height 480
type input "17"
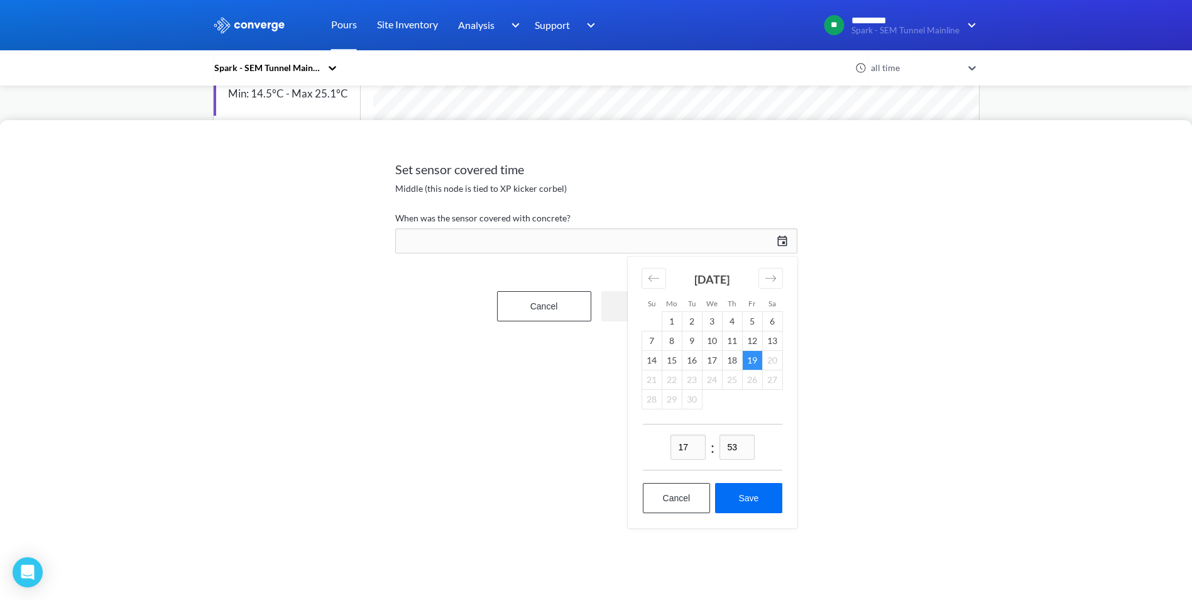
drag, startPoint x: 740, startPoint y: 448, endPoint x: 681, endPoint y: 422, distance: 64.1
click at [687, 434] on div "17 : 53" at bounding box center [713, 447] width 140 height 47
drag, startPoint x: 734, startPoint y: 444, endPoint x: 745, endPoint y: 447, distance: 11.6
click at [745, 447] on input "15" at bounding box center [737, 446] width 35 height 25
type input "10"
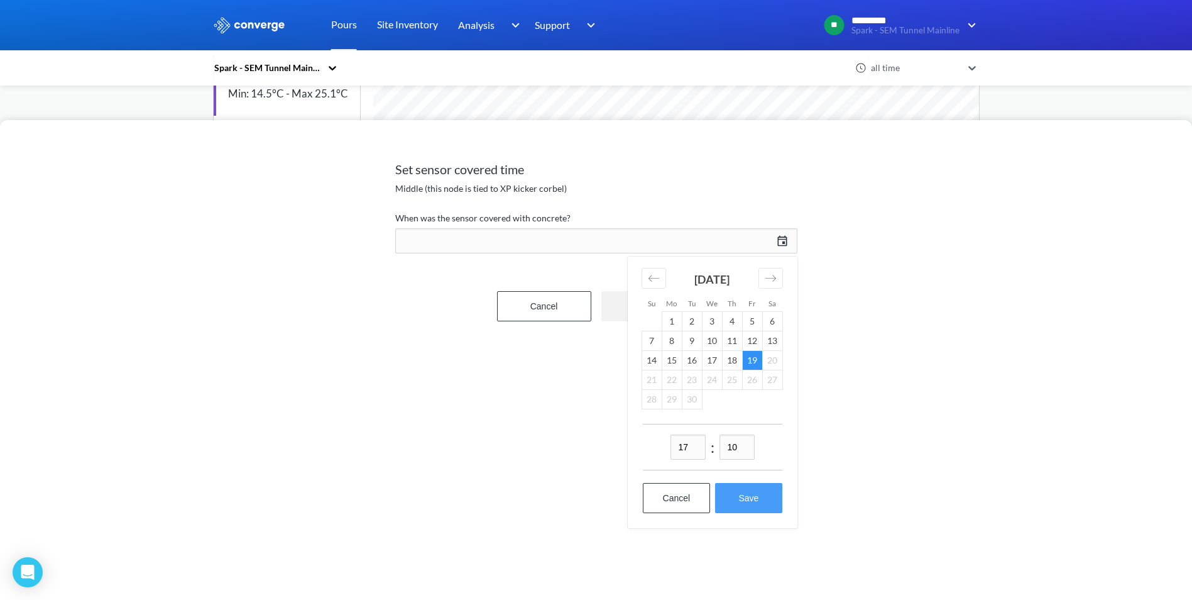
click at [756, 501] on button "Save" at bounding box center [748, 498] width 67 height 30
type input "17:10[DATE]"
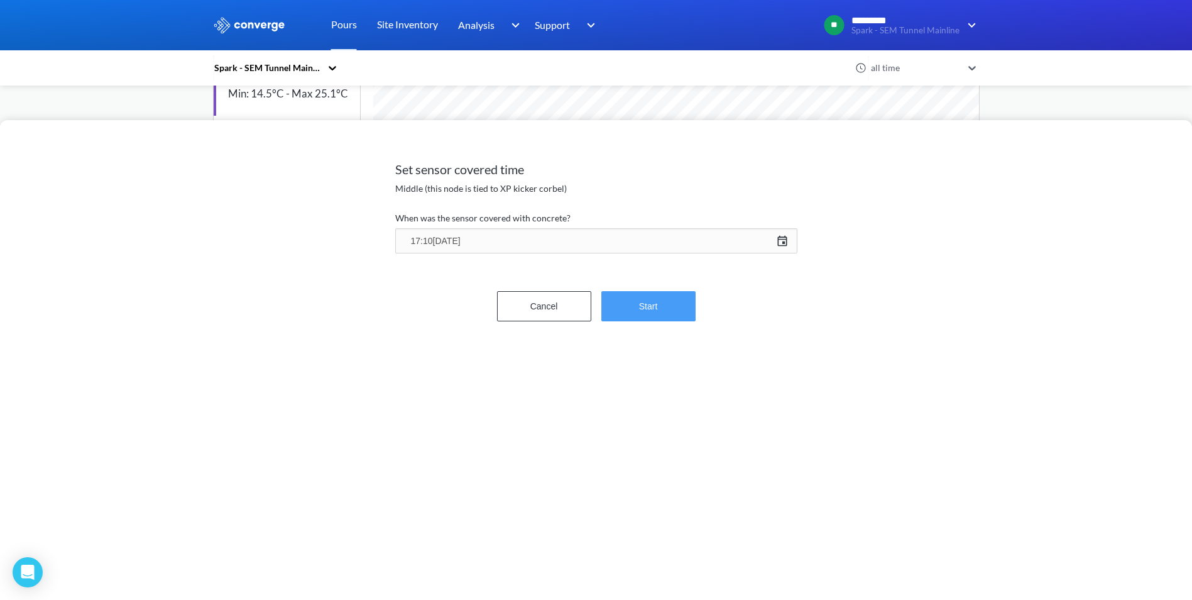
click at [636, 307] on button "Start" at bounding box center [649, 306] width 94 height 30
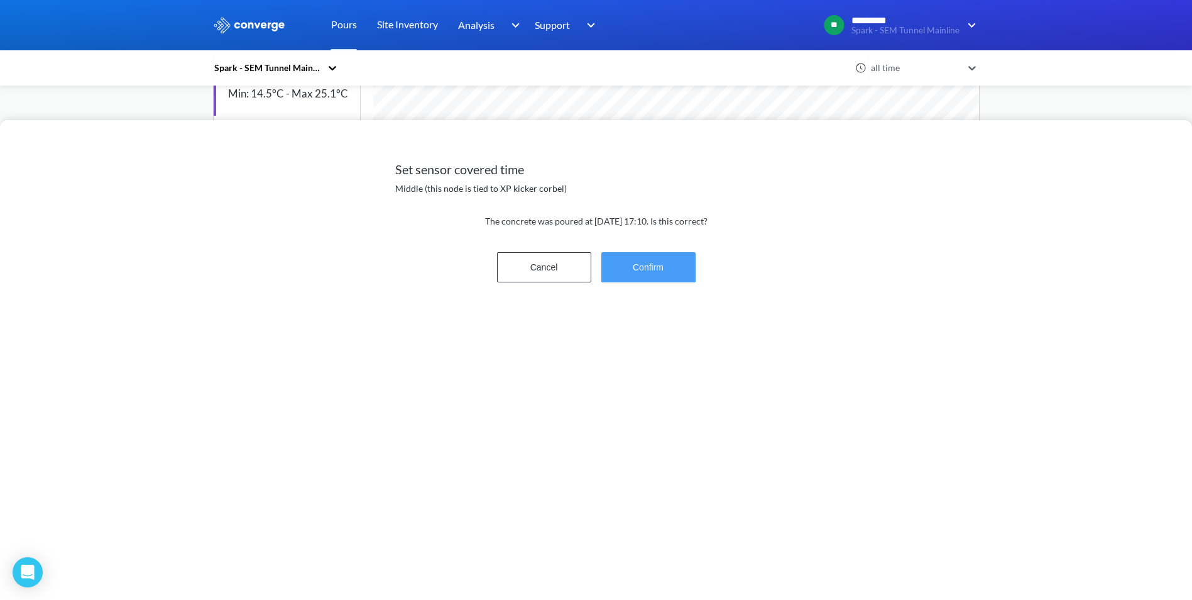
click at [647, 260] on button "Confirm" at bounding box center [649, 267] width 94 height 30
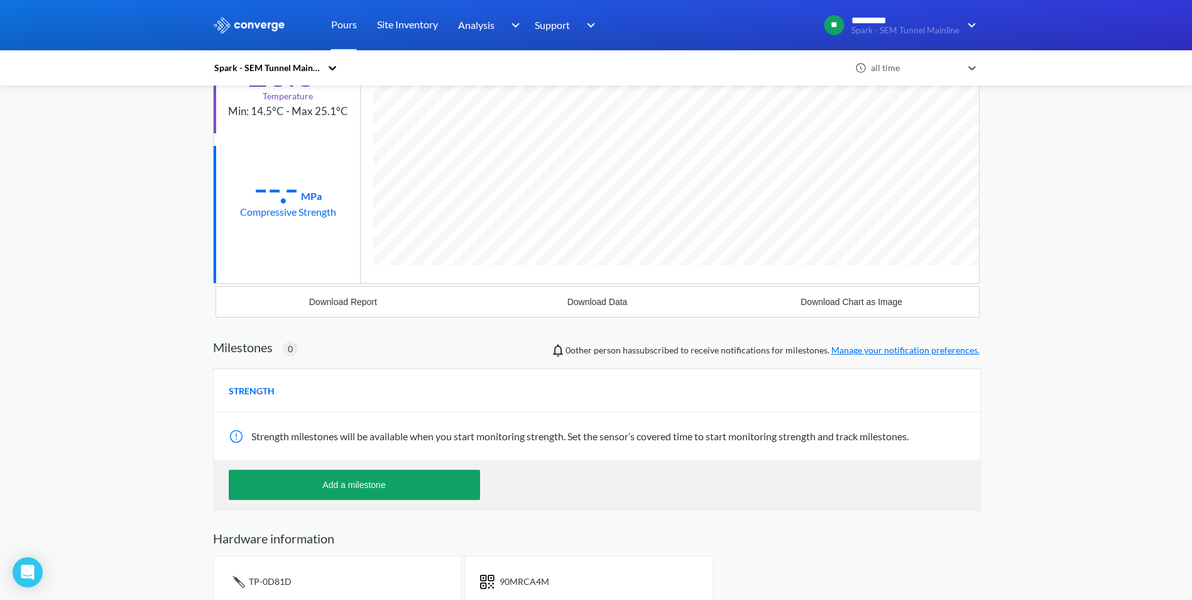
scroll to position [0, 0]
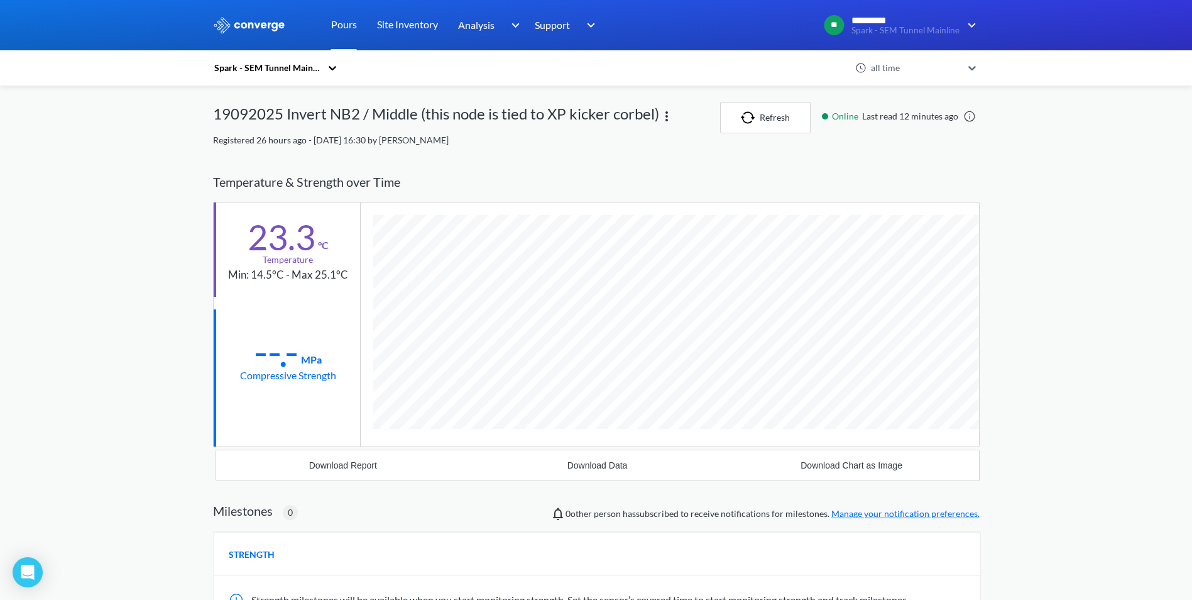
click at [302, 68] on div "Spark - SEM Tunnel Mainline" at bounding box center [267, 68] width 108 height 14
click at [261, 126] on div "Spark - SEM Tunnel Mainline" at bounding box center [276, 133] width 126 height 38
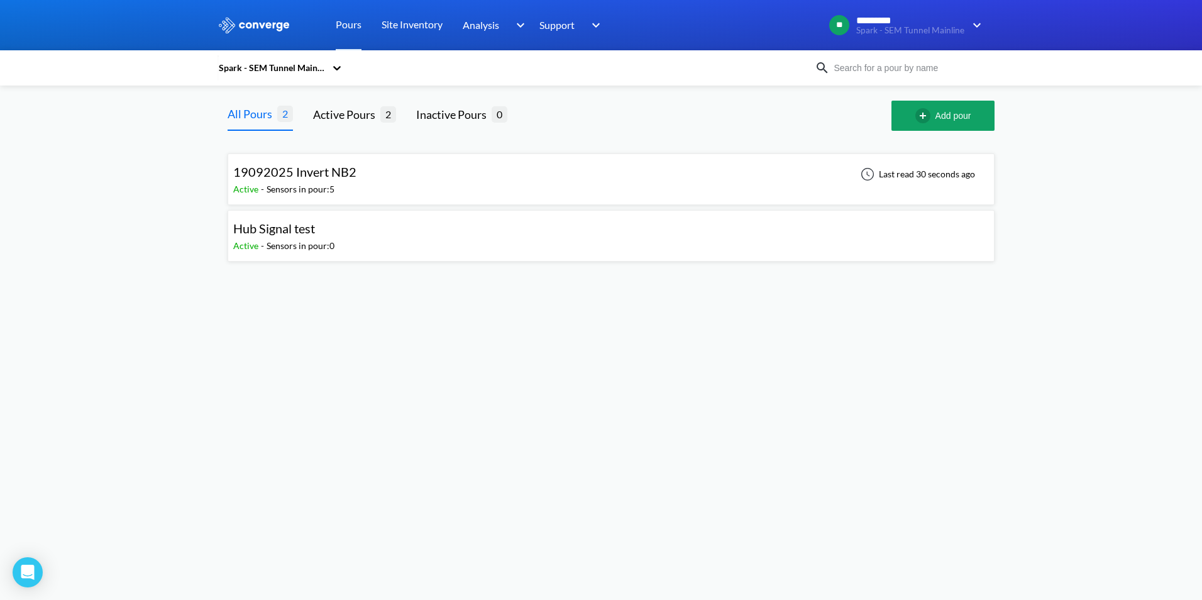
click at [374, 179] on div "19092025 Invert NB2 Active - Sensors in pour: 5 Last read 30 seconds ago" at bounding box center [610, 179] width 755 height 40
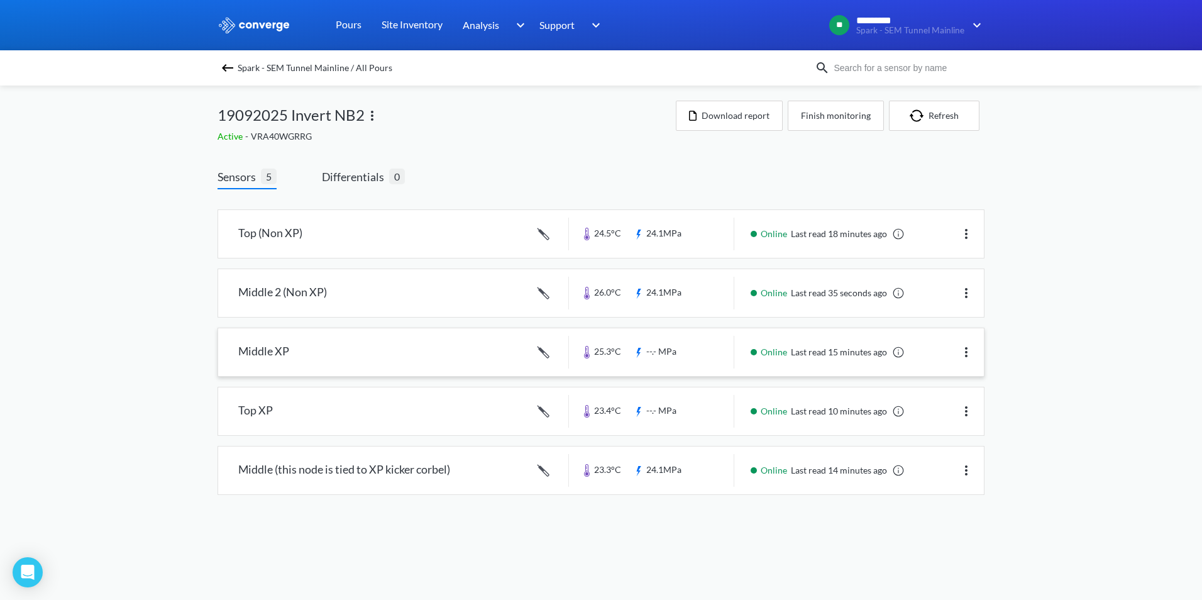
click at [341, 360] on link at bounding box center [601, 352] width 766 height 48
click at [393, 290] on link at bounding box center [601, 293] width 766 height 48
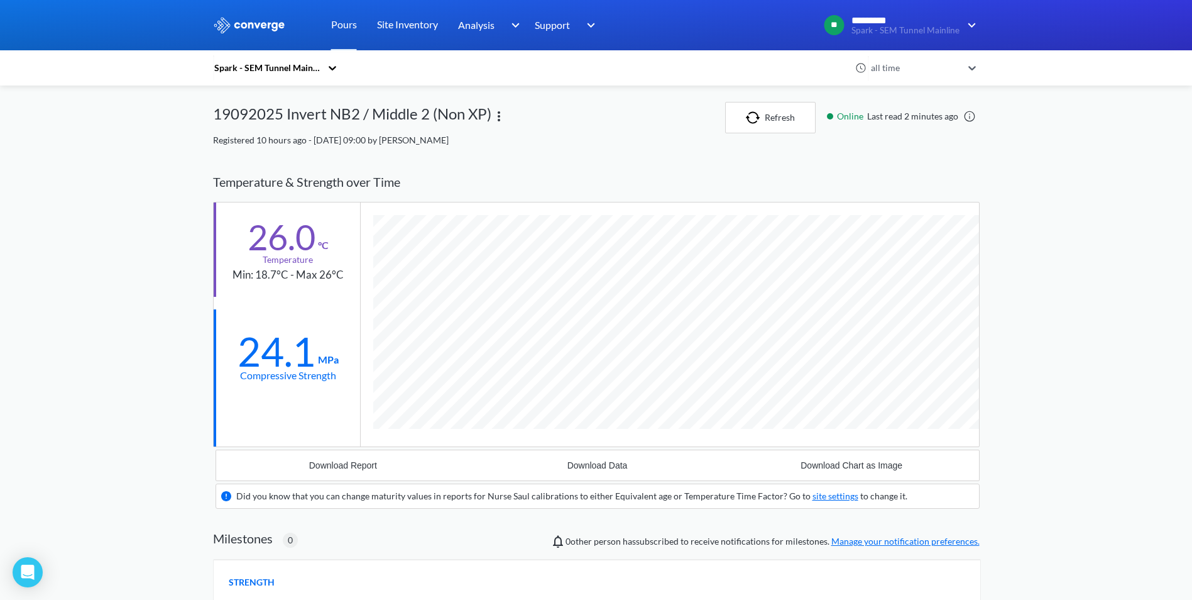
scroll to position [785, 767]
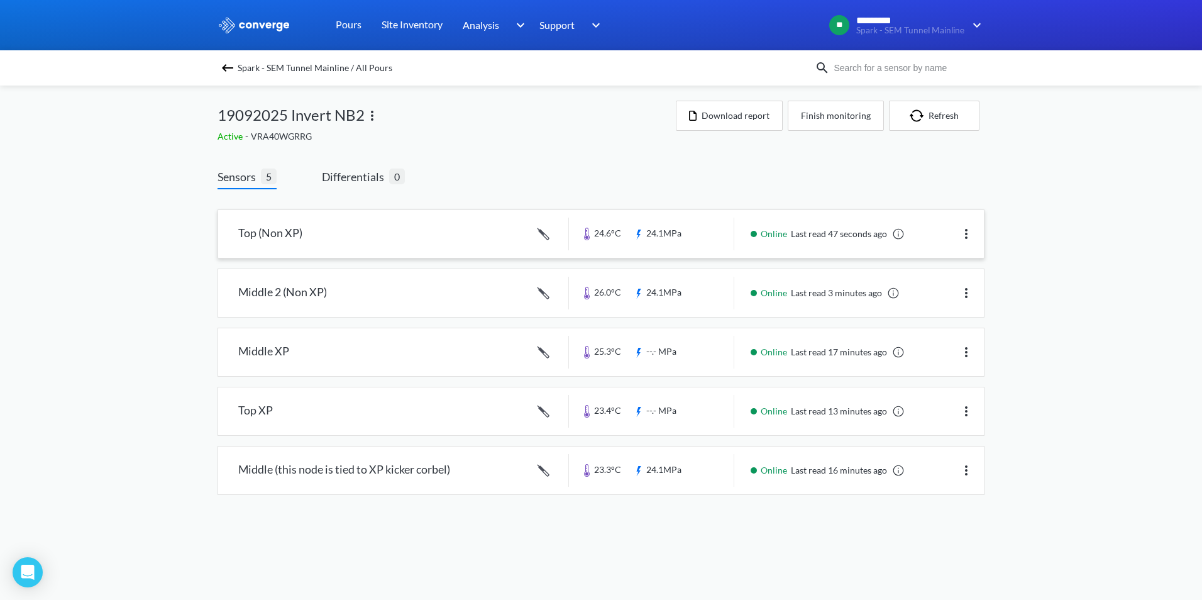
click at [338, 231] on link at bounding box center [601, 234] width 766 height 48
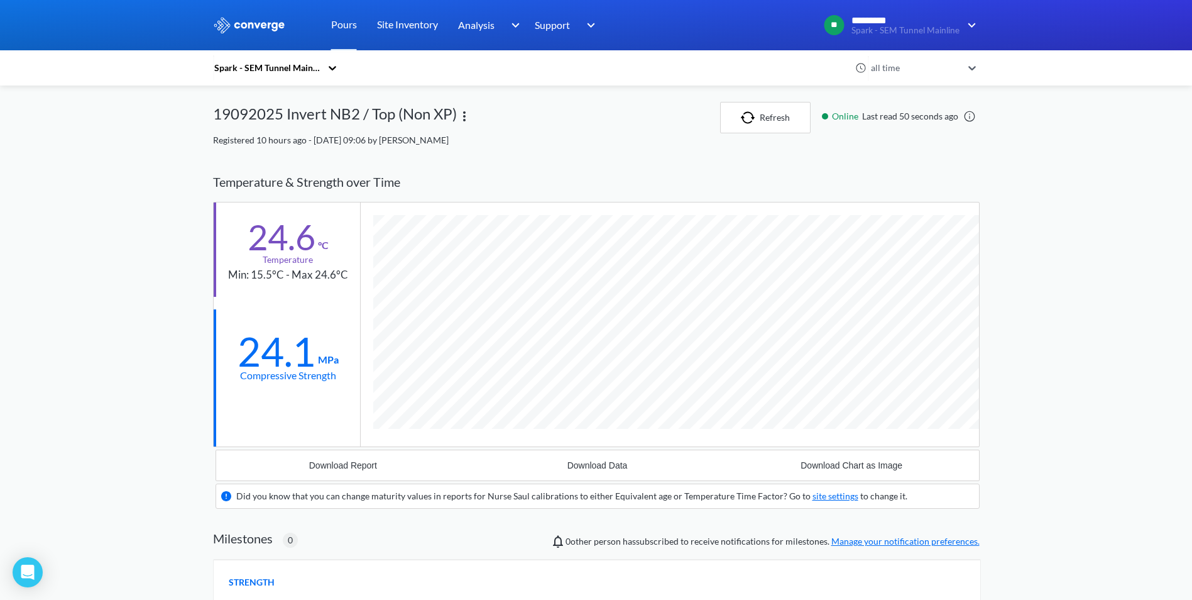
scroll to position [785, 767]
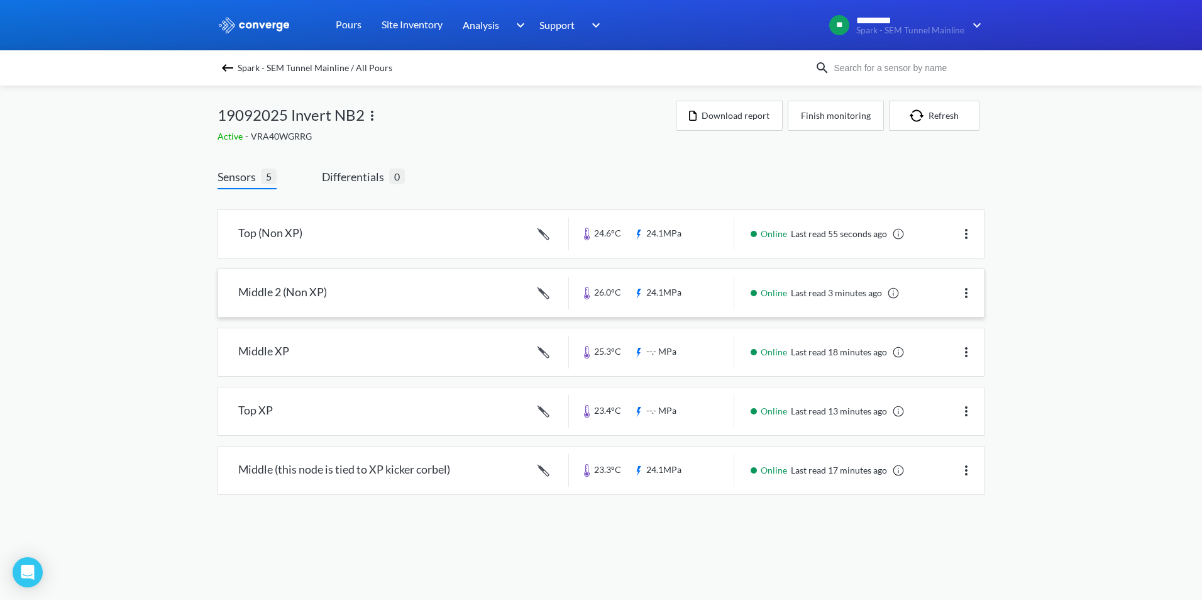
click at [390, 277] on link at bounding box center [601, 293] width 766 height 48
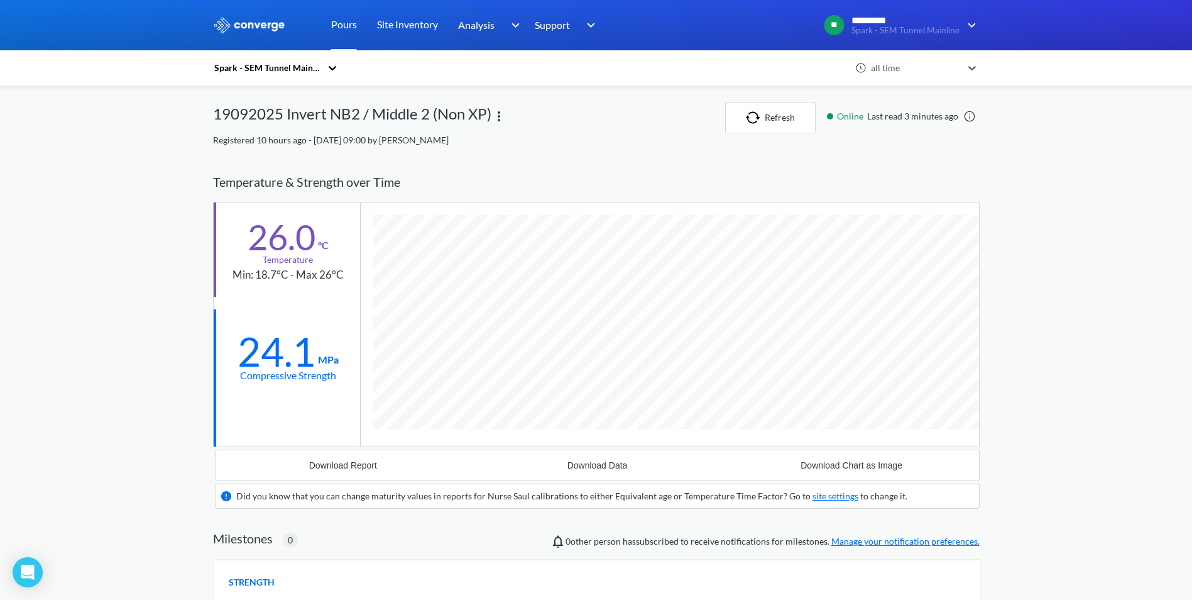
scroll to position [785, 767]
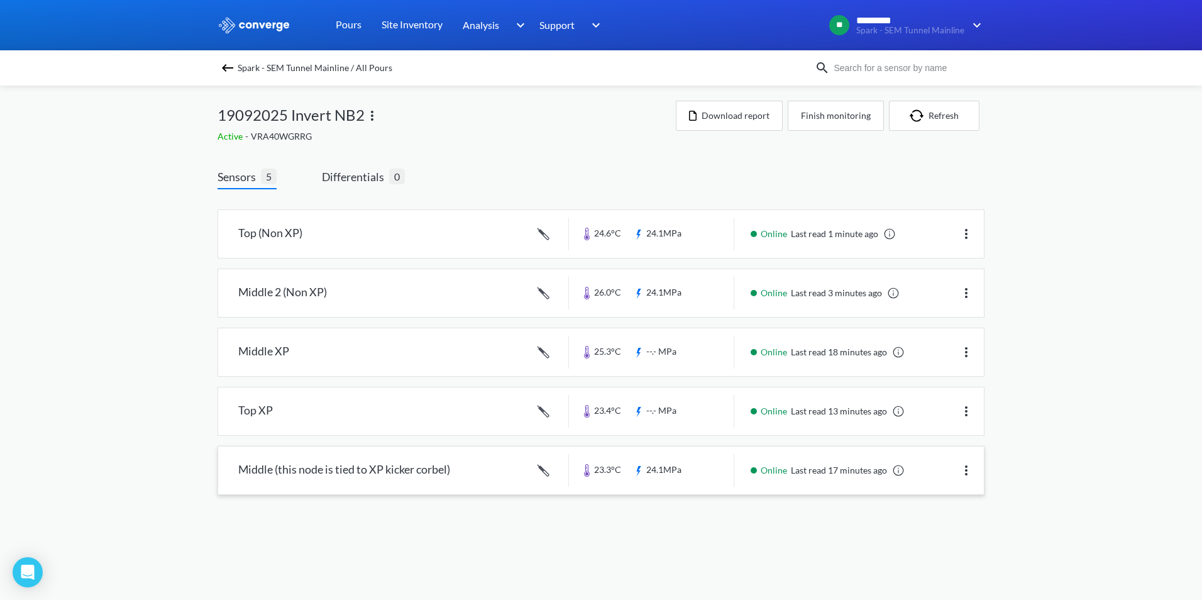
click at [352, 461] on link at bounding box center [601, 470] width 766 height 48
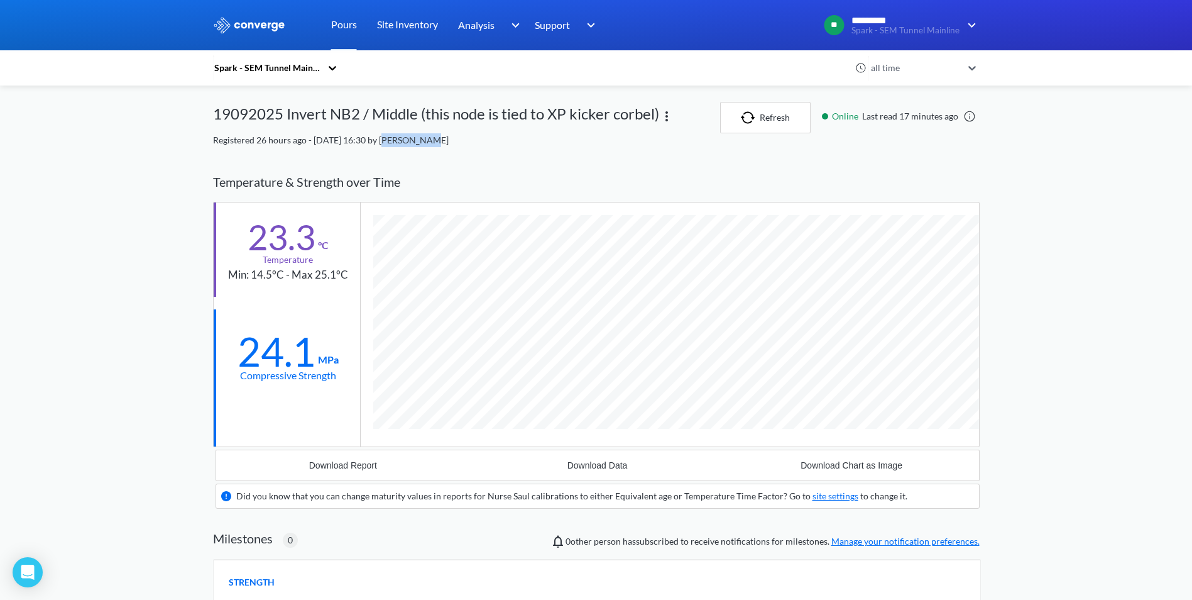
drag, startPoint x: 380, startPoint y: 140, endPoint x: 417, endPoint y: 138, distance: 36.5
click at [417, 138] on span "Registered 26 hours ago - [DATE] 16:30 by [PERSON_NAME]" at bounding box center [331, 140] width 236 height 11
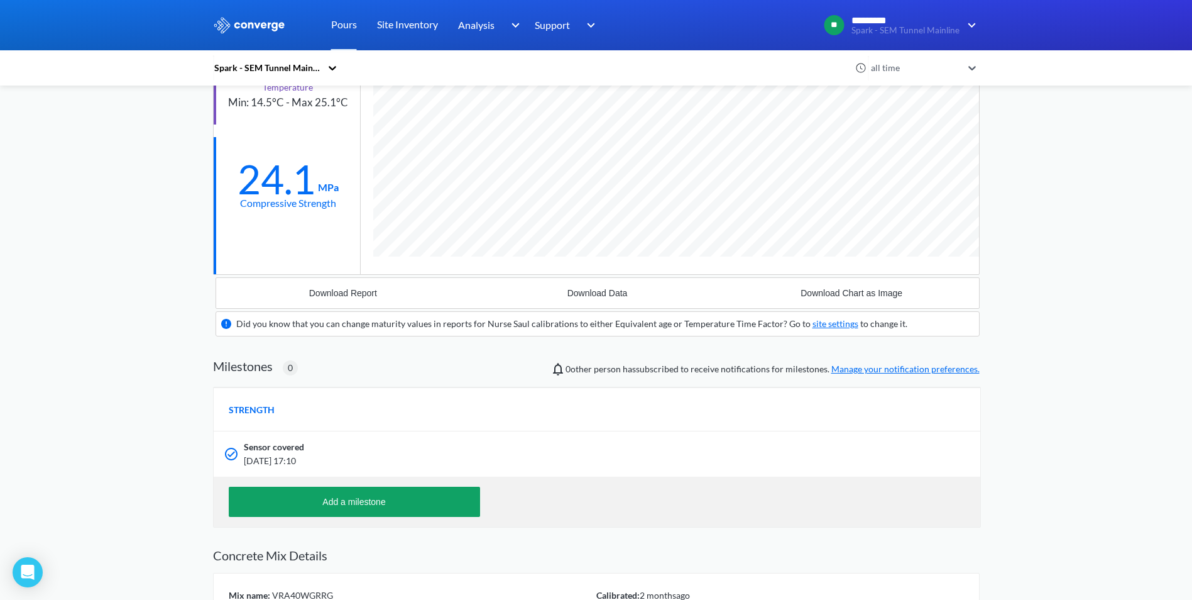
scroll to position [189, 0]
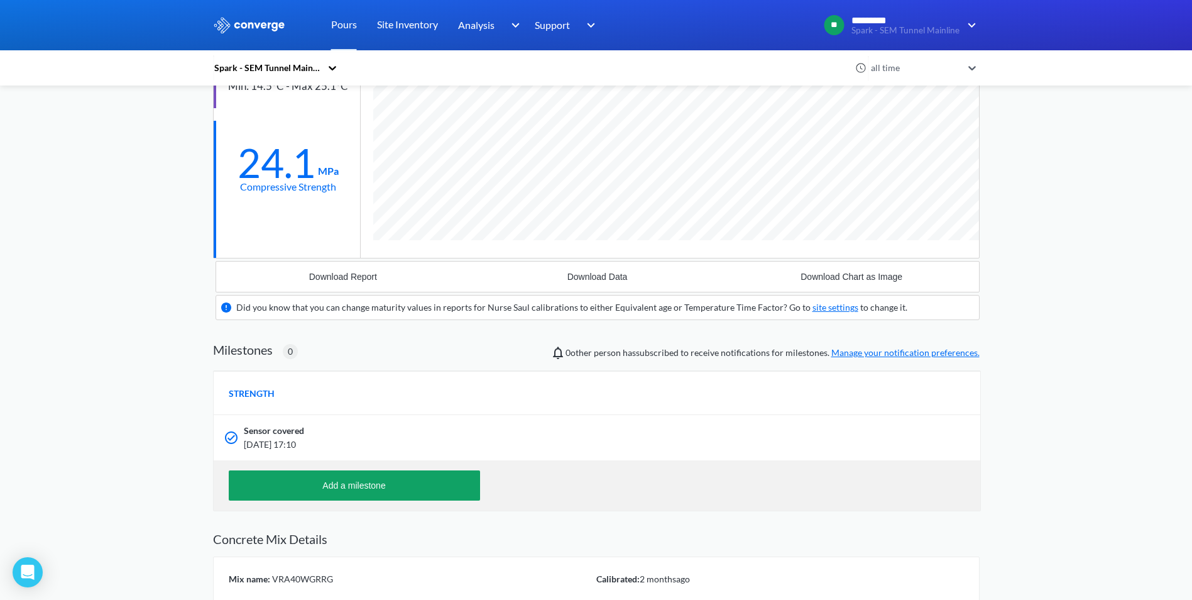
drag, startPoint x: 330, startPoint y: 439, endPoint x: 345, endPoint y: 438, distance: 15.1
click at [345, 438] on span "[DATE] 17:10" at bounding box center [528, 444] width 569 height 14
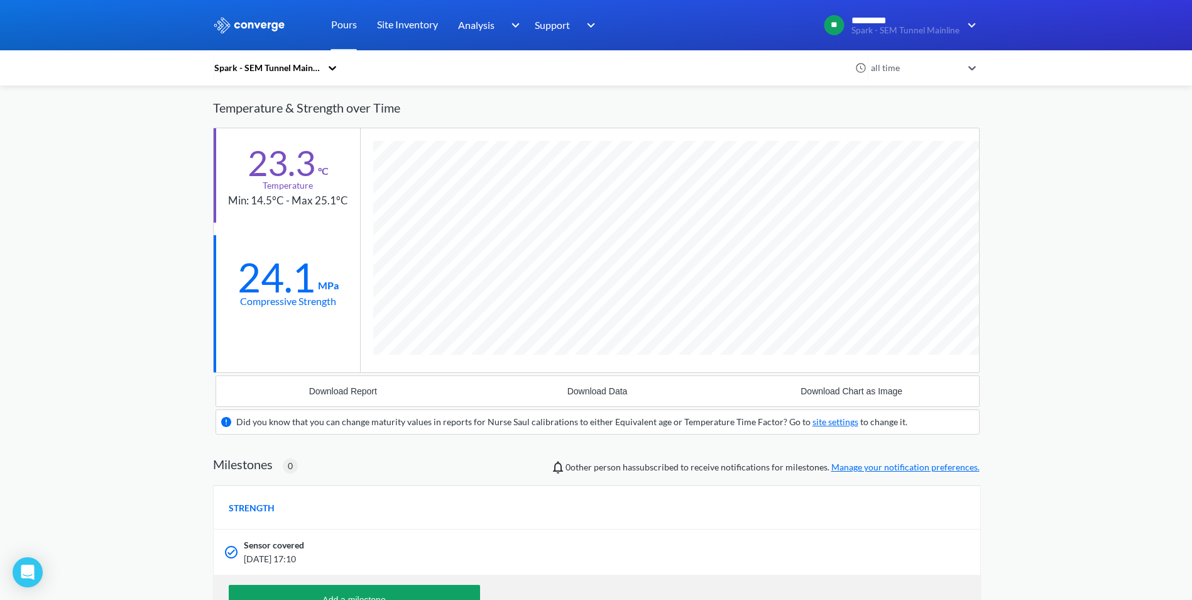
scroll to position [0, 0]
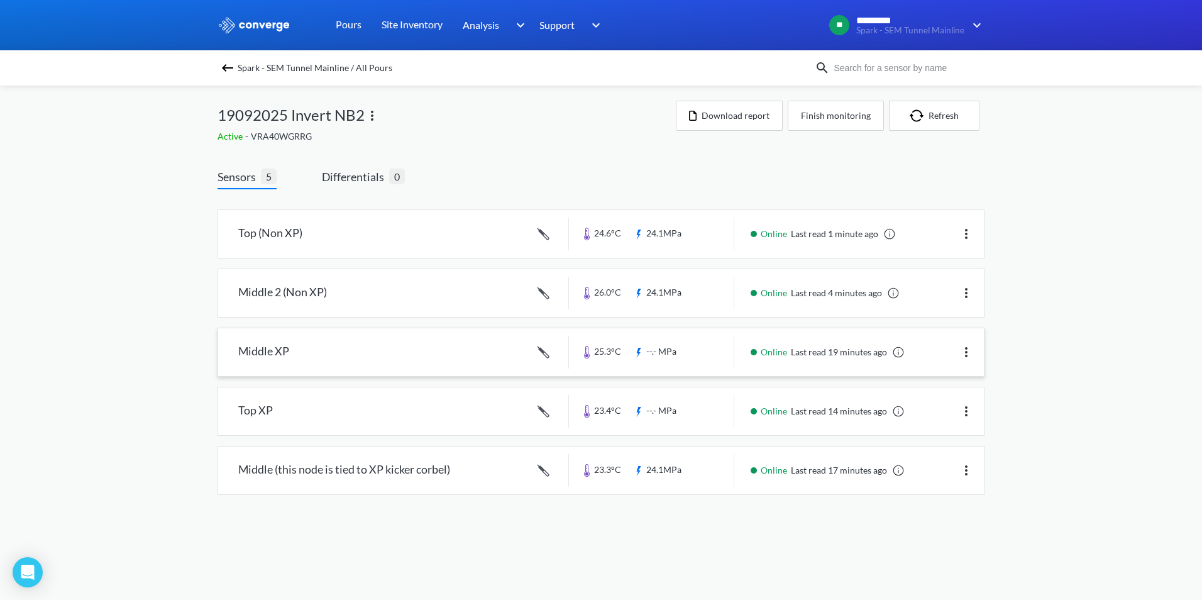
click at [381, 354] on link at bounding box center [601, 352] width 766 height 48
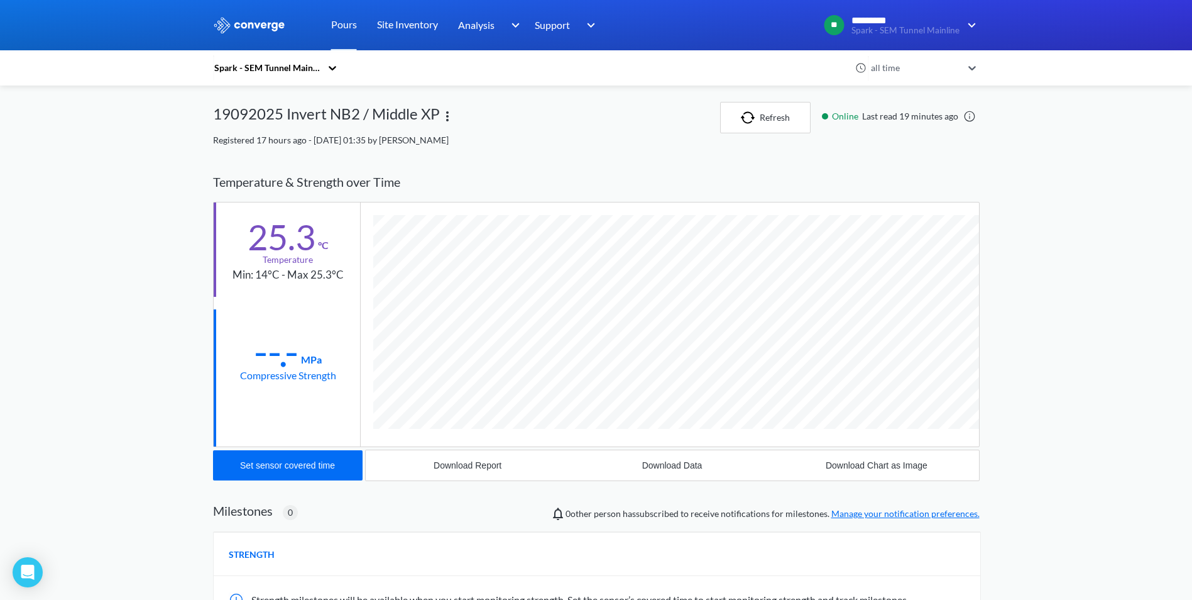
scroll to position [669, 767]
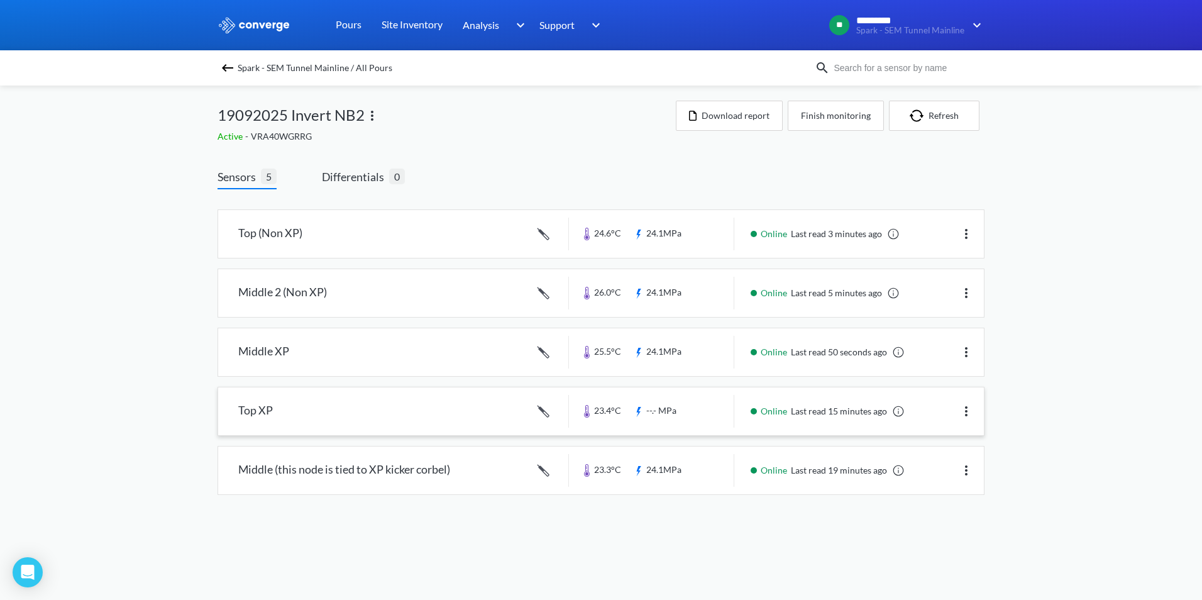
click at [304, 422] on link at bounding box center [601, 411] width 766 height 48
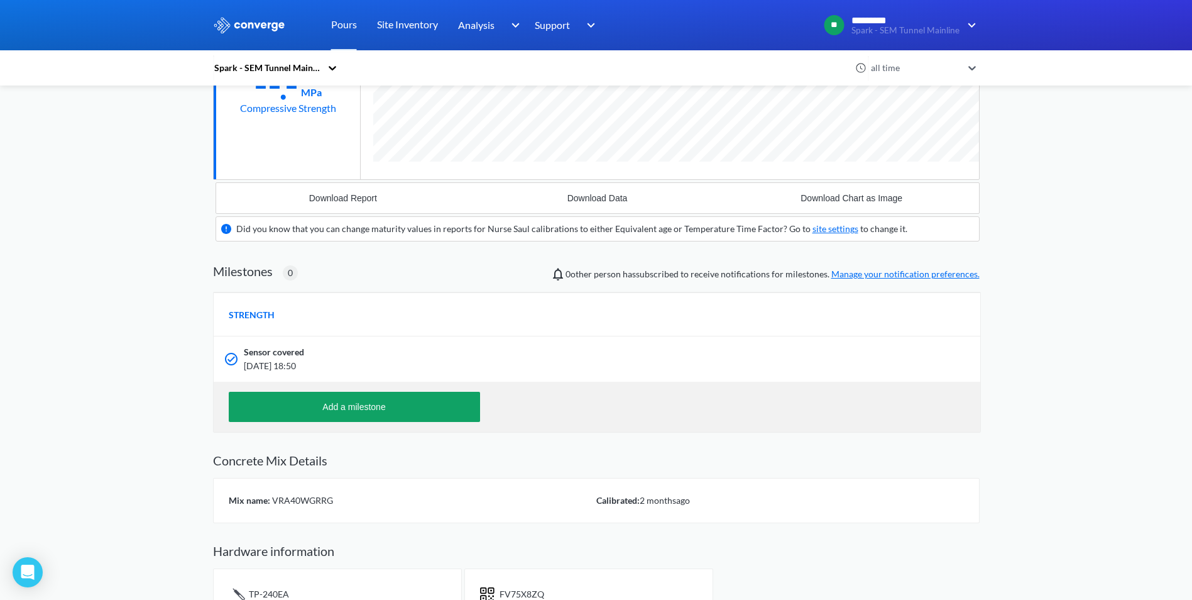
scroll to position [297, 0]
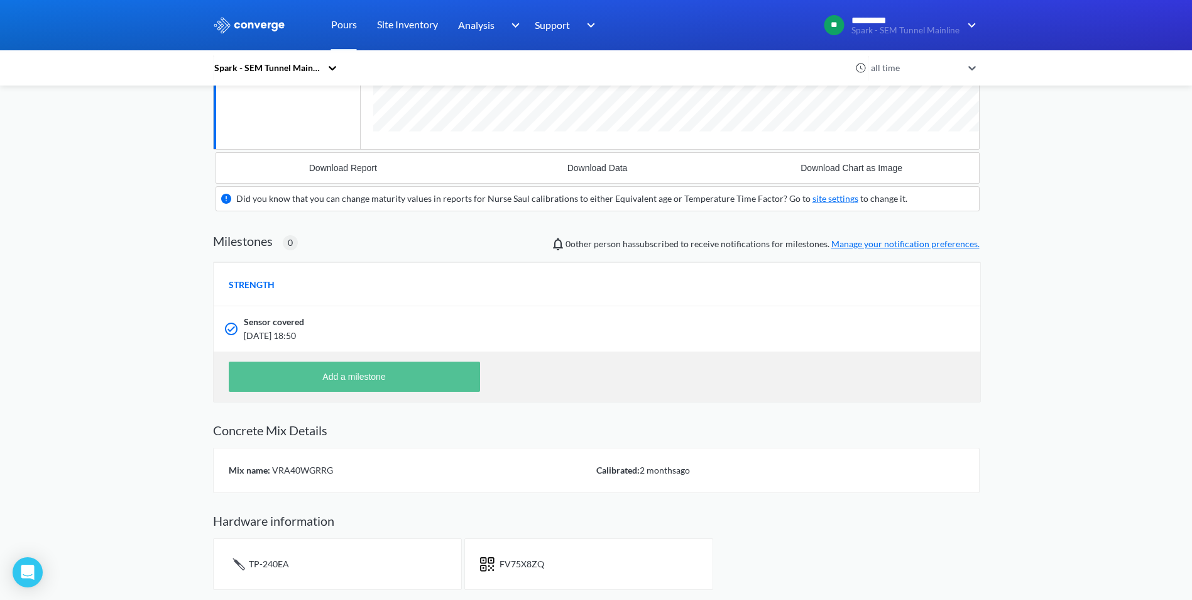
click at [398, 378] on button "Add a milestone" at bounding box center [354, 376] width 251 height 30
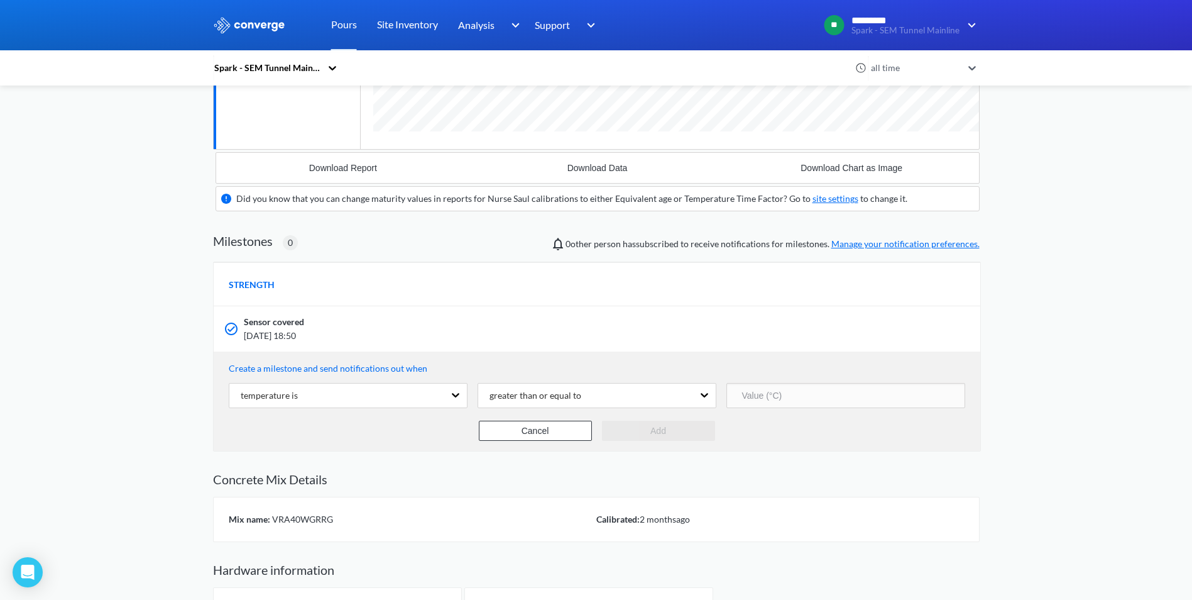
scroll to position [834, 767]
click at [536, 429] on button "Cancel" at bounding box center [535, 430] width 113 height 20
